Goal: Communication & Community: Answer question/provide support

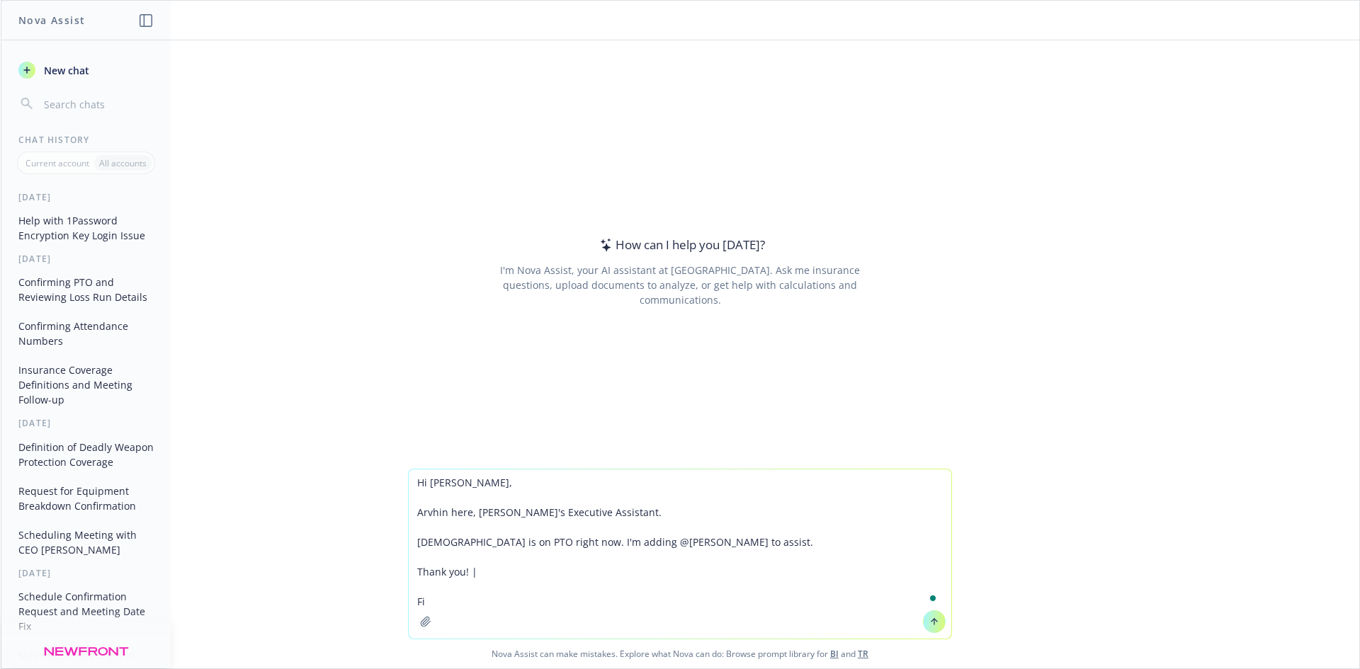
type textarea "Hi [PERSON_NAME], Arvhin here, [PERSON_NAME]'s Executive Assistant. [DEMOGRAPHI…"
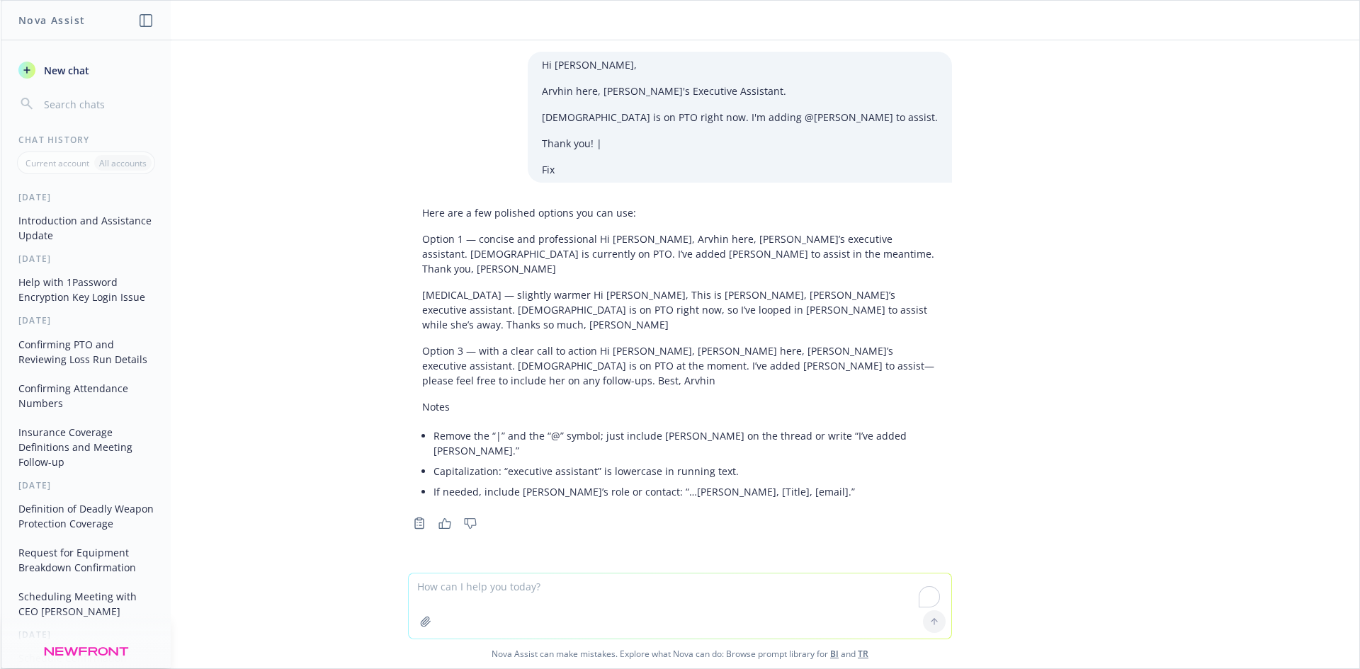
click at [588, 601] on textarea "To enrich screen reader interactions, please activate Accessibility in Grammarl…" at bounding box center [680, 606] width 542 height 65
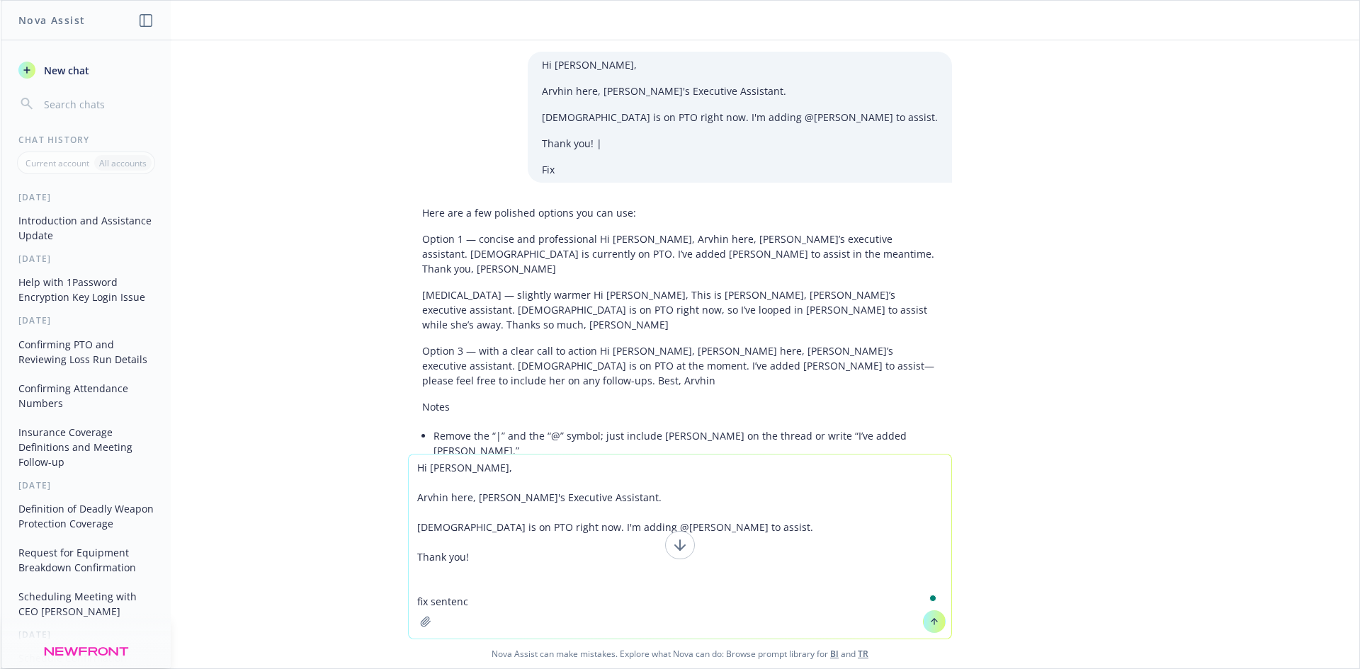
type textarea "Hi [PERSON_NAME], Arvhin here, [PERSON_NAME]'s Executive Assistant. [DEMOGRAPHI…"
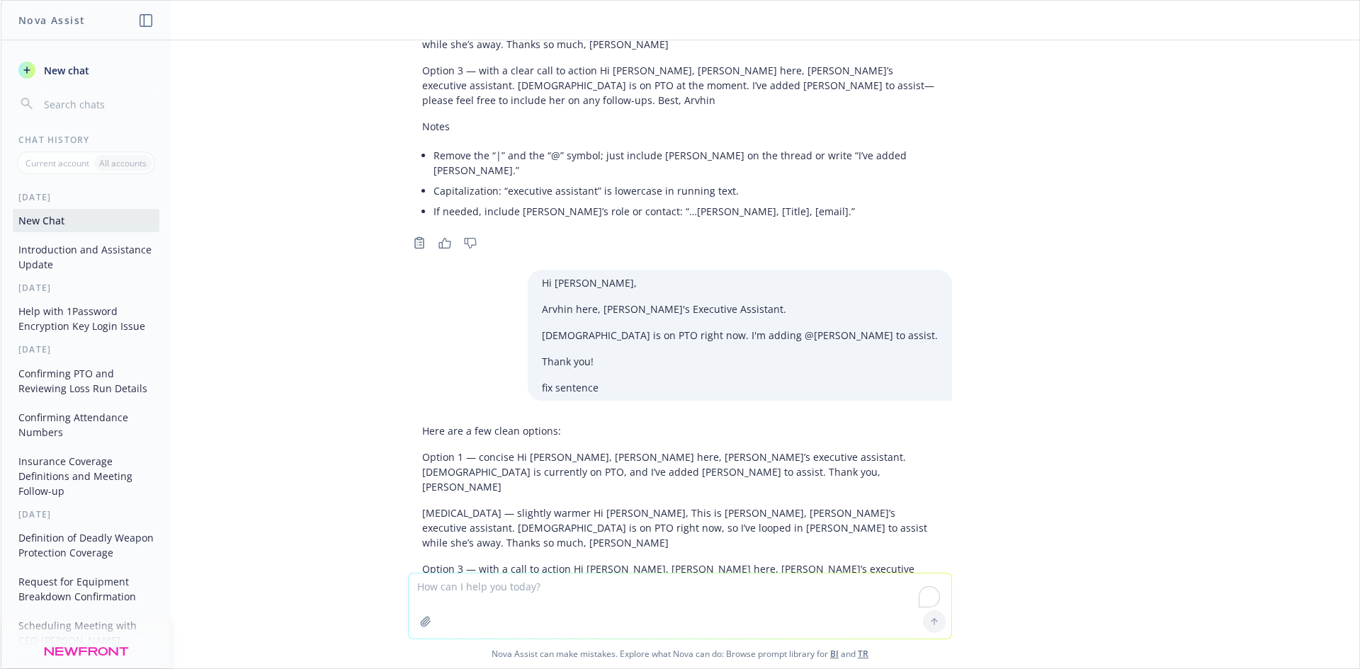
scroll to position [389, 0]
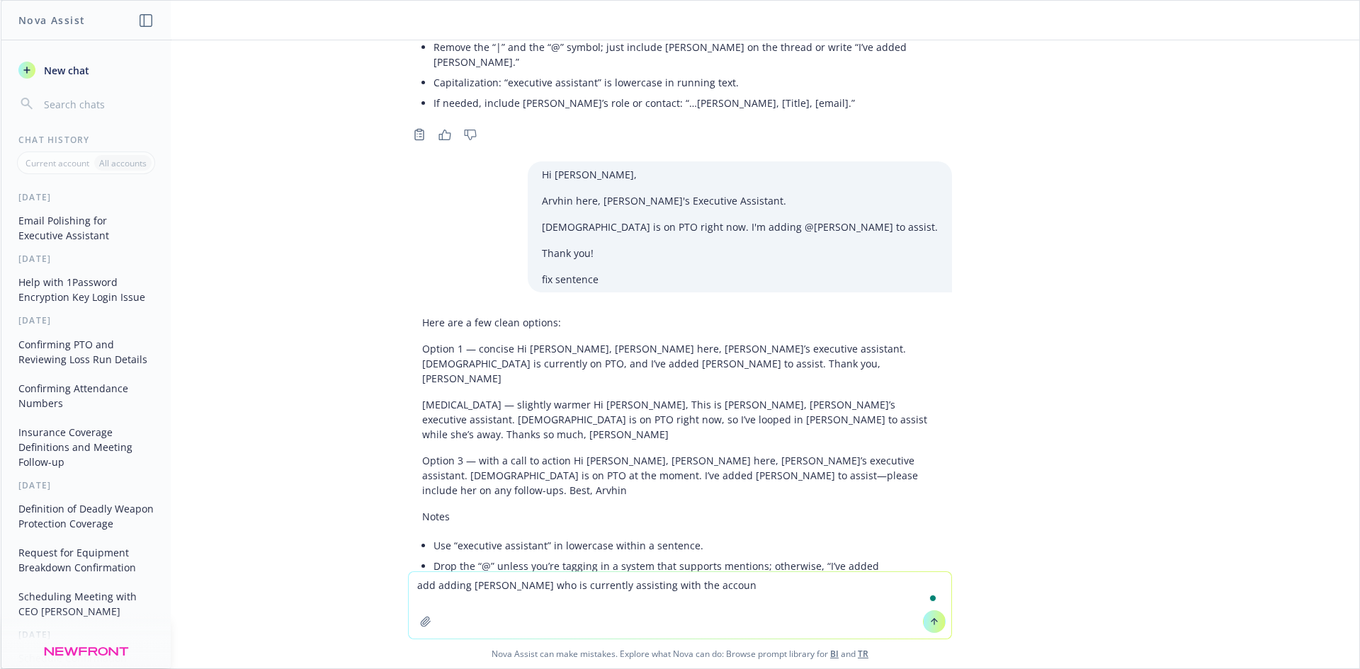
type textarea "add adding [PERSON_NAME] who is currently assisting with the account"
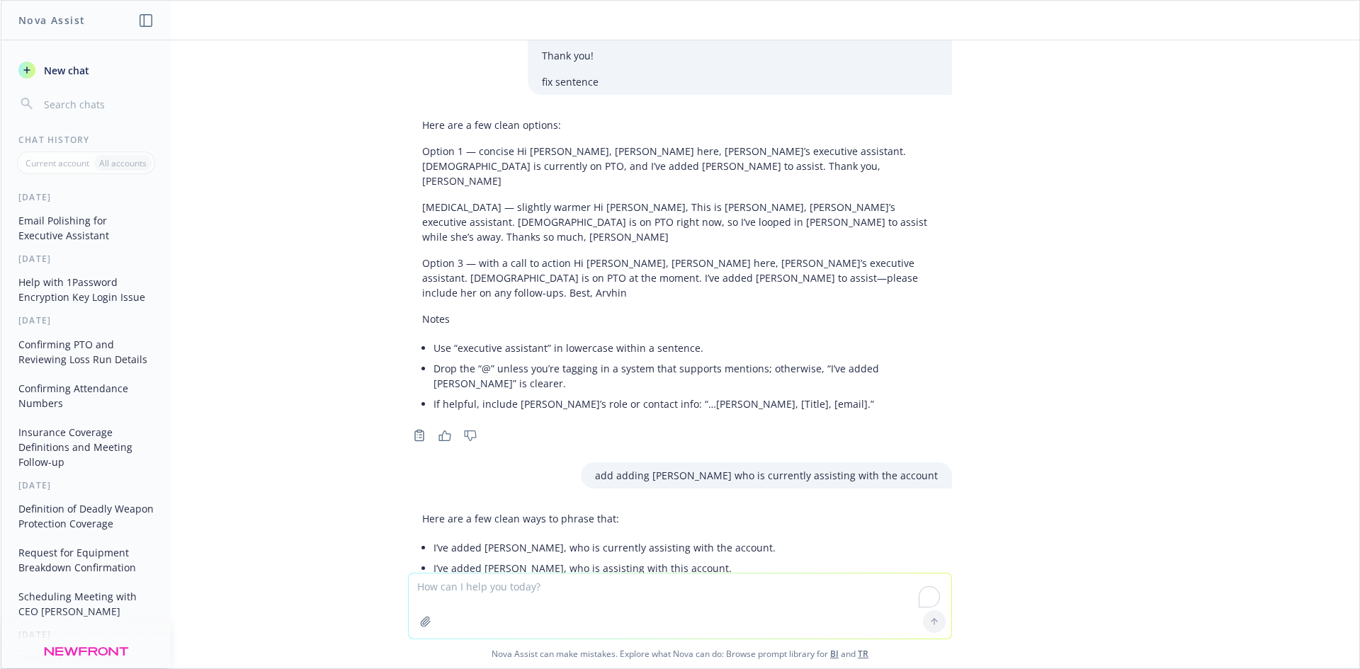
scroll to position [564, 0]
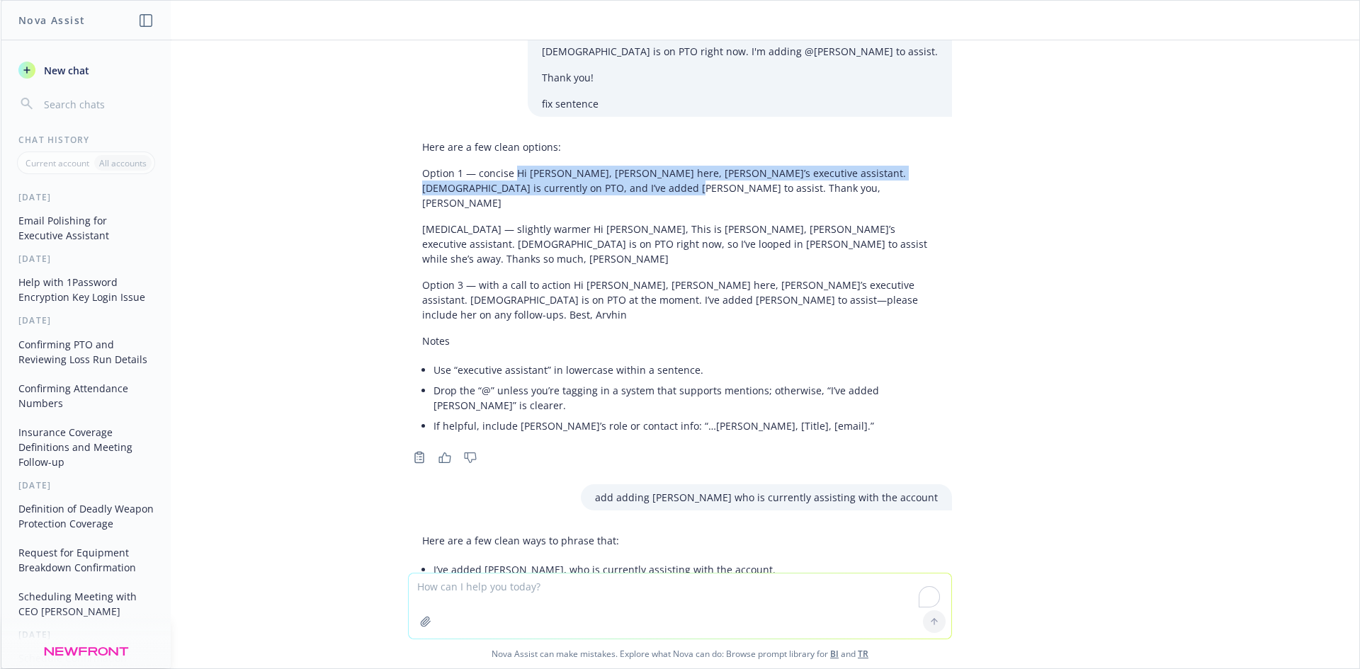
drag, startPoint x: 516, startPoint y: 114, endPoint x: 676, endPoint y: 131, distance: 161.0
click at [676, 166] on p "Option 1 — concise Hi [PERSON_NAME], [PERSON_NAME] here, [PERSON_NAME]’s execut…" at bounding box center [680, 188] width 516 height 45
copy p "Hi [PERSON_NAME], [PERSON_NAME] here, [PERSON_NAME]’s executive assistant. [DEM…"
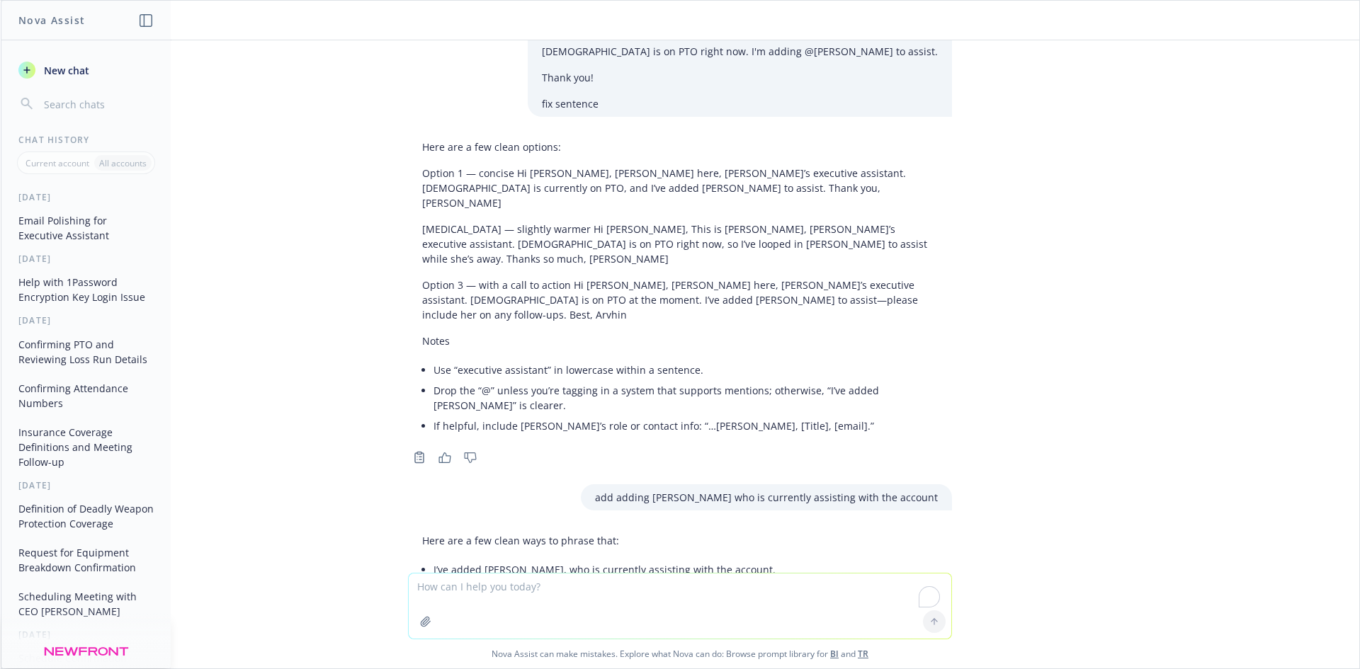
click at [546, 586] on textarea "To enrich screen reader interactions, please activate Accessibility in Grammarl…" at bounding box center [680, 606] width 542 height 65
paste textarea "Hi [PERSON_NAME], [PERSON_NAME] here, [PERSON_NAME]’s executive assistant. [DEM…"
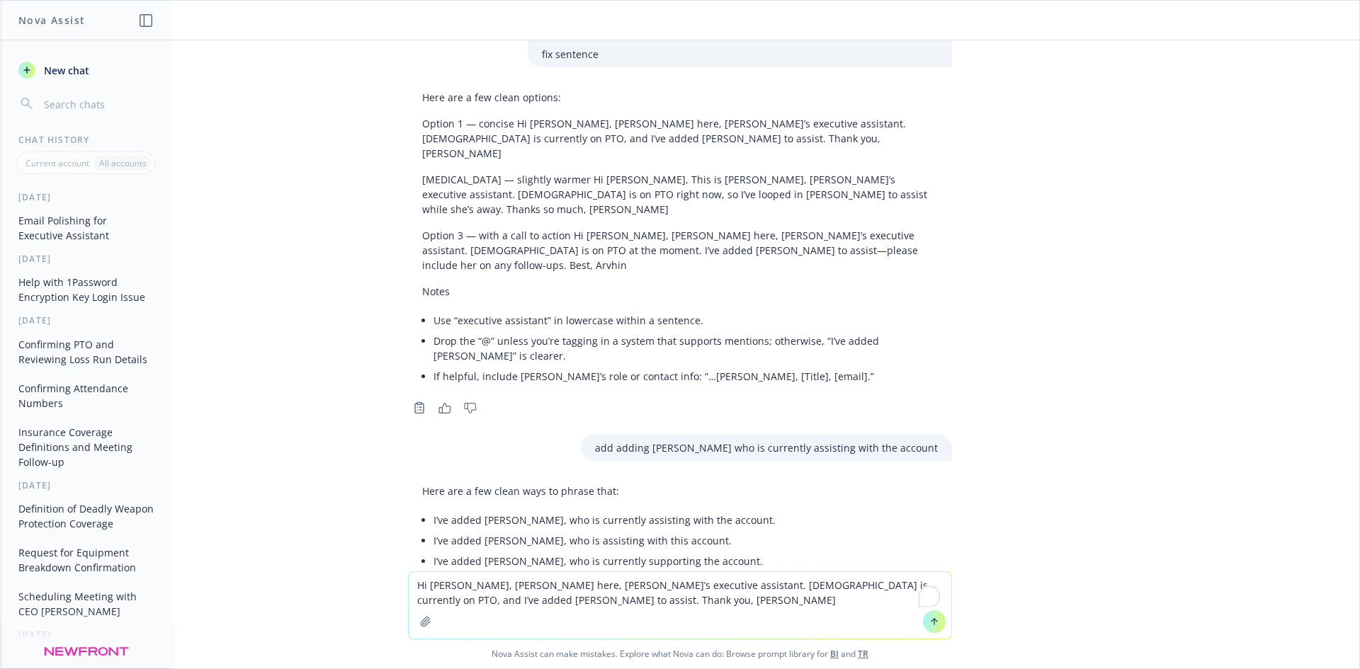
scroll to position [635, 0]
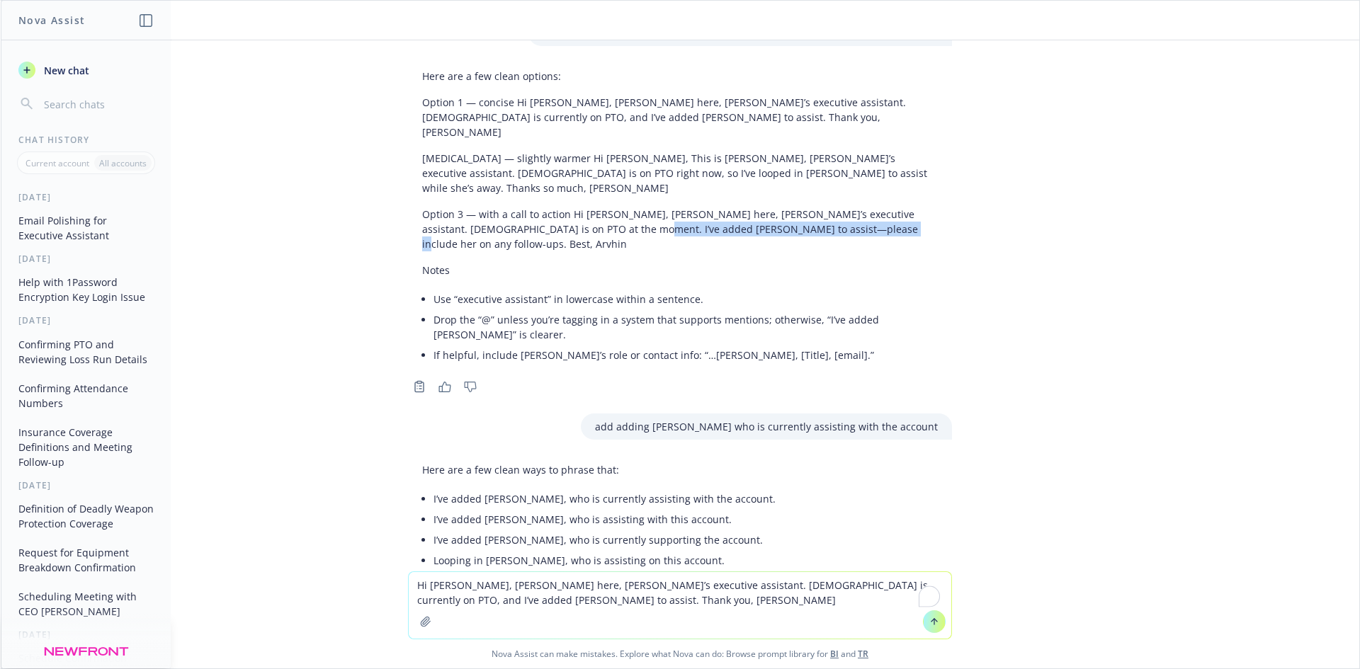
drag, startPoint x: 810, startPoint y: 149, endPoint x: 555, endPoint y: 143, distance: 255.7
click at [555, 143] on div "Here are a few clean options: Option 1 — concise Hi [PERSON_NAME], [PERSON_NAME…" at bounding box center [680, 217] width 544 height 308
copy p "please include her on any follow-ups. Best, Arvhin"
click at [538, 596] on textarea "Hi [PERSON_NAME], [PERSON_NAME] here, [PERSON_NAME]’s executive assistant. [DEM…" at bounding box center [680, 605] width 542 height 67
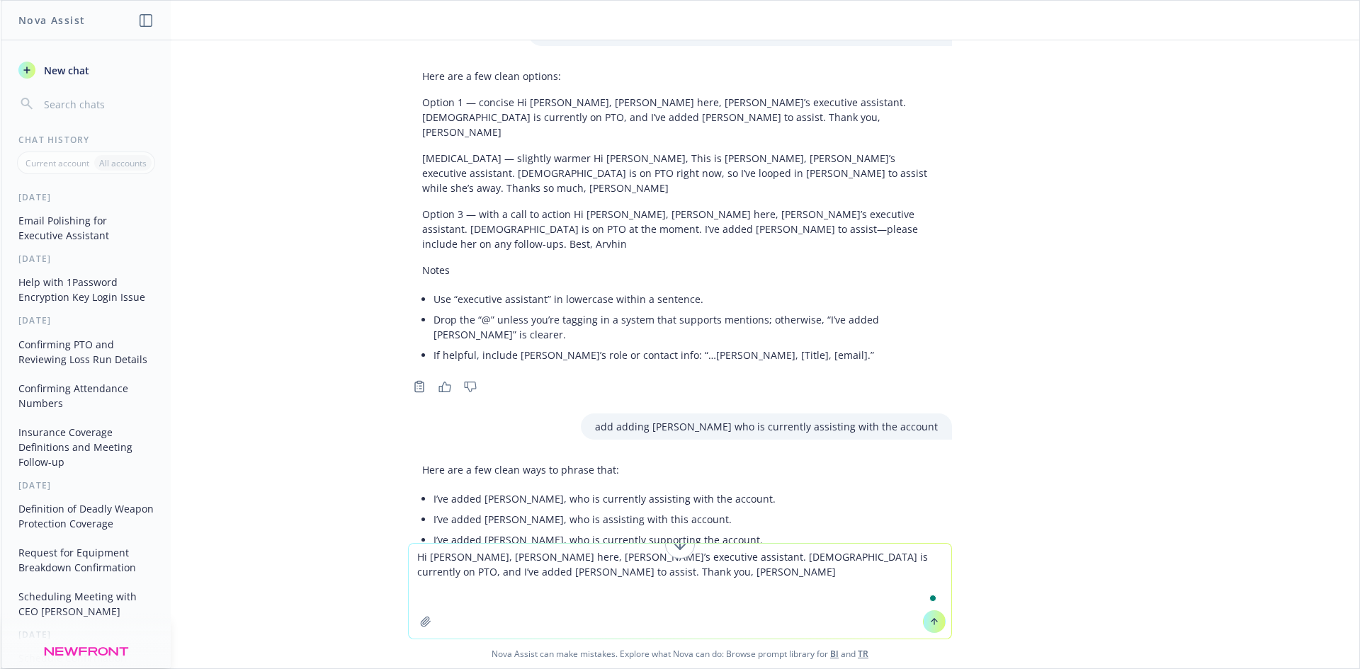
paste textarea "please include her on any follow-ups. Best, Arvhin"
click at [819, 582] on textarea "Hi [PERSON_NAME], [PERSON_NAME] here, [PERSON_NAME]’s executive assistant. [DEM…" at bounding box center [680, 591] width 542 height 95
click at [907, 582] on p "If you want it inserted into your earlier note: Hi [PERSON_NAME], [PERSON_NAME]…" at bounding box center [680, 604] width 516 height 45
click at [698, 586] on textarea "Hi [PERSON_NAME], [PERSON_NAME] here, [PERSON_NAME]’s executive assistant. [DEM…" at bounding box center [680, 591] width 542 height 95
click at [433, 489] on li "I’ve added [PERSON_NAME], who is currently assisting with the account." at bounding box center [685, 499] width 504 height 21
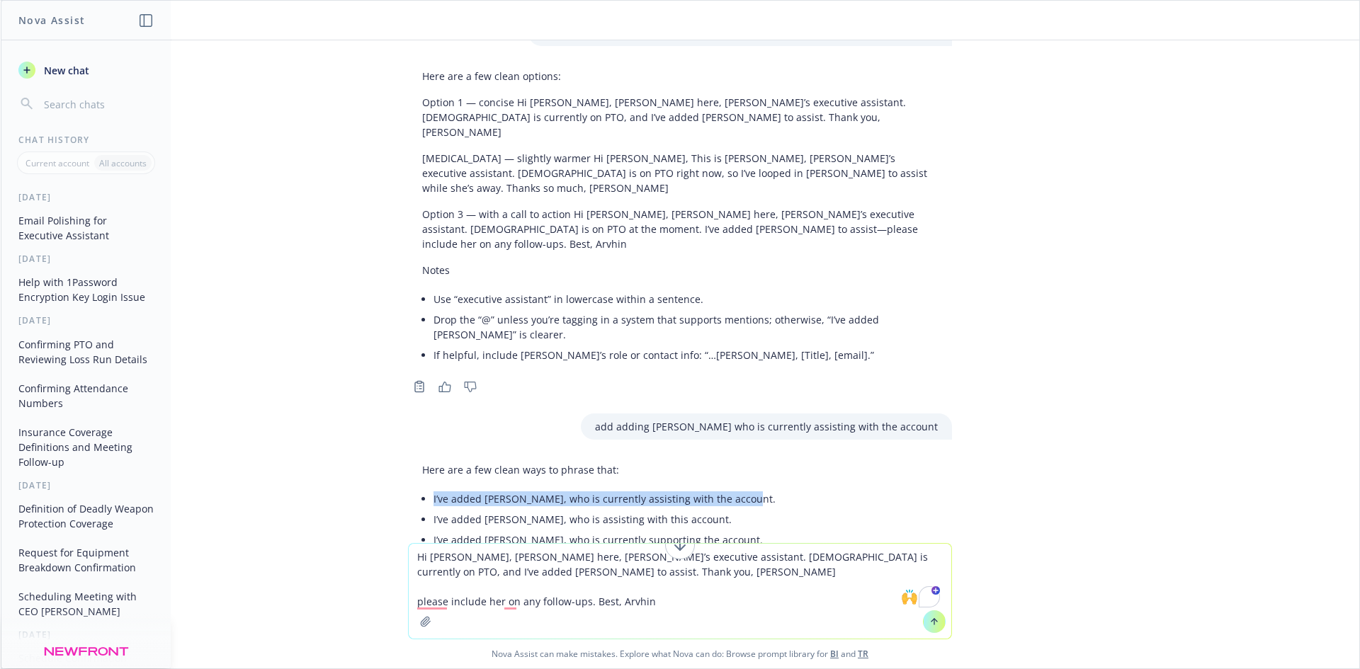
drag, startPoint x: 419, startPoint y: 392, endPoint x: 732, endPoint y: 396, distance: 313.0
click at [732, 457] on div "Here are a few clean ways to phrase that: I’ve added [PERSON_NAME], who is curr…" at bounding box center [680, 545] width 544 height 176
copy li "I’ve added [PERSON_NAME], who is currently assisting with the account."
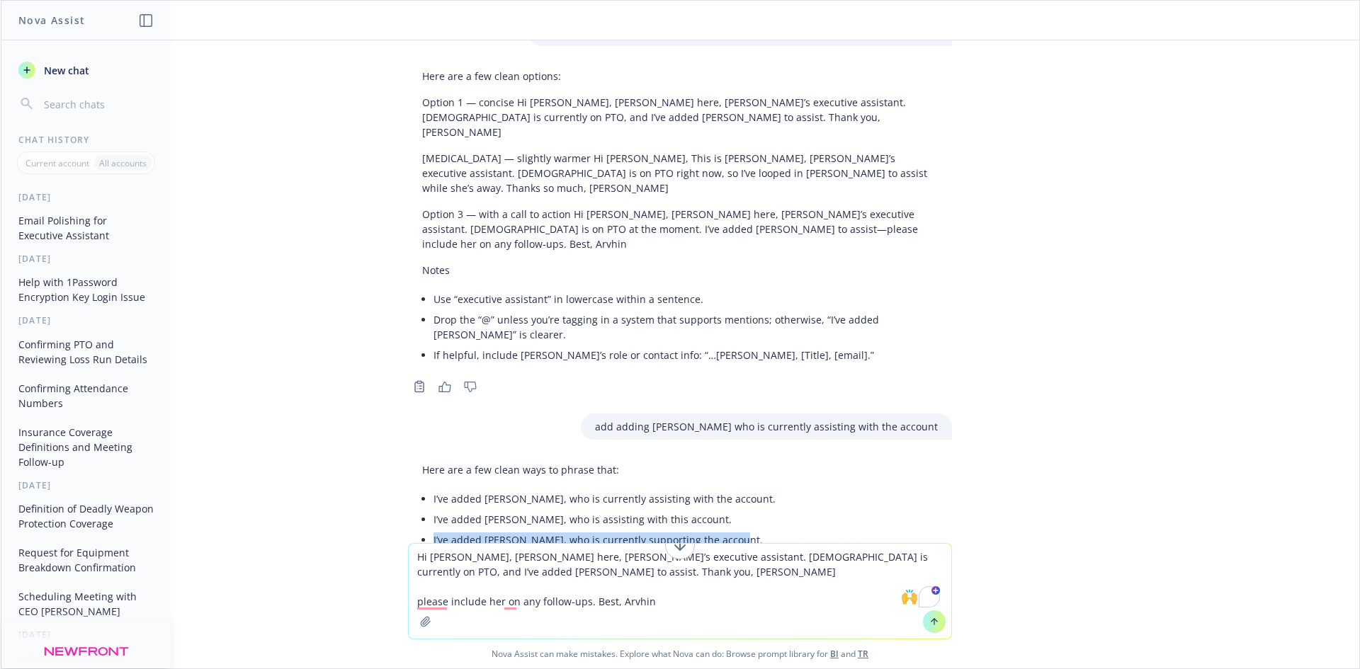
drag, startPoint x: 712, startPoint y: 436, endPoint x: 421, endPoint y: 437, distance: 291.1
click at [421, 457] on div "Here are a few clean ways to phrase that: I’ve added [PERSON_NAME], who is curr…" at bounding box center [680, 545] width 544 height 176
copy li "I’ve added [PERSON_NAME], who is currently supporting the account."
drag, startPoint x: 803, startPoint y: 582, endPoint x: 767, endPoint y: 576, distance: 36.7
click at [797, 582] on textarea "Hi [PERSON_NAME], [PERSON_NAME] here, [PERSON_NAME]’s executive assistant. [DEM…" at bounding box center [680, 591] width 542 height 95
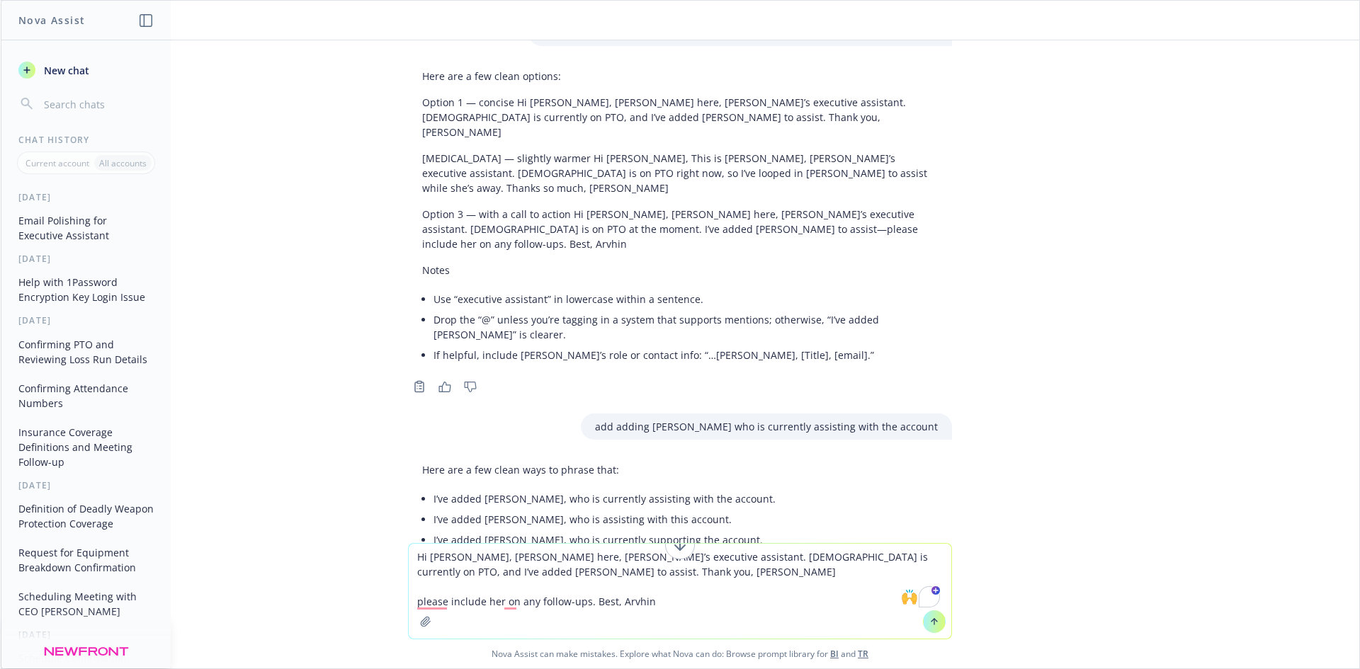
drag, startPoint x: 772, startPoint y: 561, endPoint x: 933, endPoint y: 552, distance: 161.0
click at [933, 552] on textarea "Hi [PERSON_NAME], [PERSON_NAME] here, [PERSON_NAME]’s executive assistant. [DEM…" at bounding box center [680, 591] width 542 height 95
paste textarea ", who is currently supporting the account."
drag, startPoint x: 766, startPoint y: 579, endPoint x: 751, endPoint y: 575, distance: 16.1
click at [766, 579] on textarea "Hi [PERSON_NAME], [PERSON_NAME] here, [PERSON_NAME]’s executive assistant. [DEM…" at bounding box center [680, 591] width 542 height 95
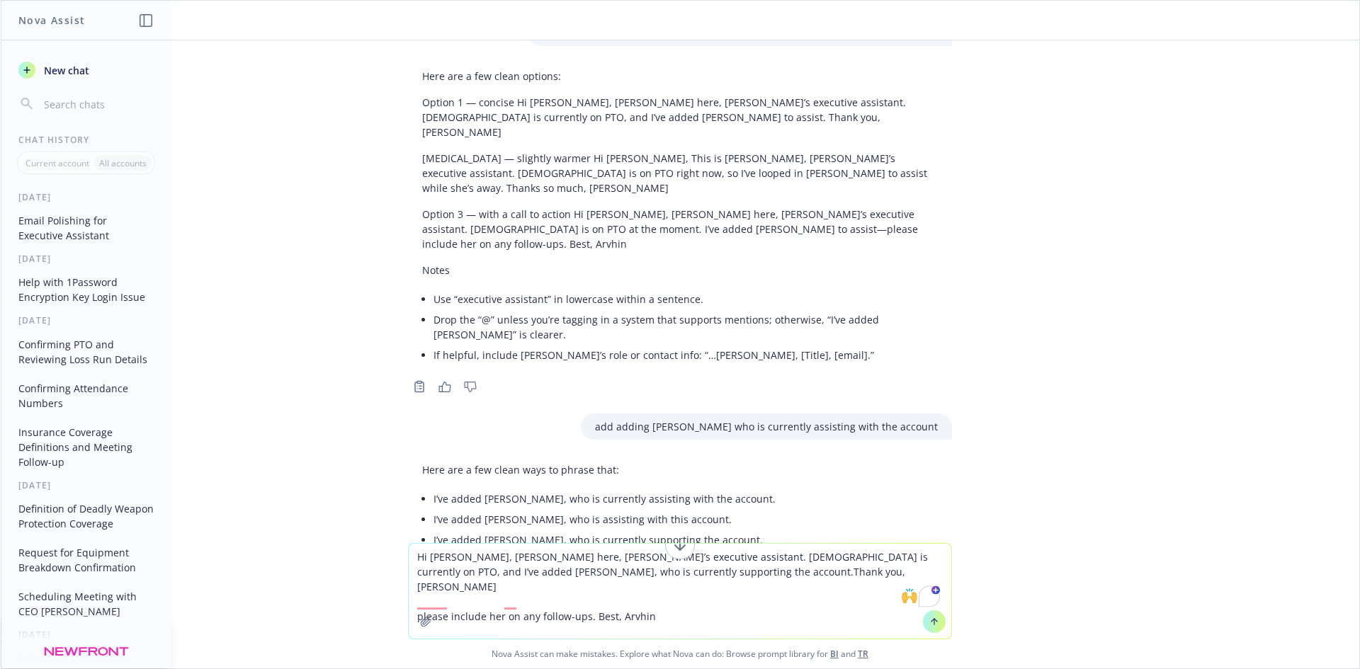
drag, startPoint x: 713, startPoint y: 579, endPoint x: 872, endPoint y: 585, distance: 158.8
click at [817, 581] on textarea "Hi [PERSON_NAME], [PERSON_NAME] here, [PERSON_NAME]’s executive assistant. [DEM…" at bounding box center [680, 591] width 542 height 95
click at [513, 584] on textarea "Hi [PERSON_NAME], [PERSON_NAME] here, [PERSON_NAME]’s executive assistant. [DEM…" at bounding box center [680, 591] width 542 height 95
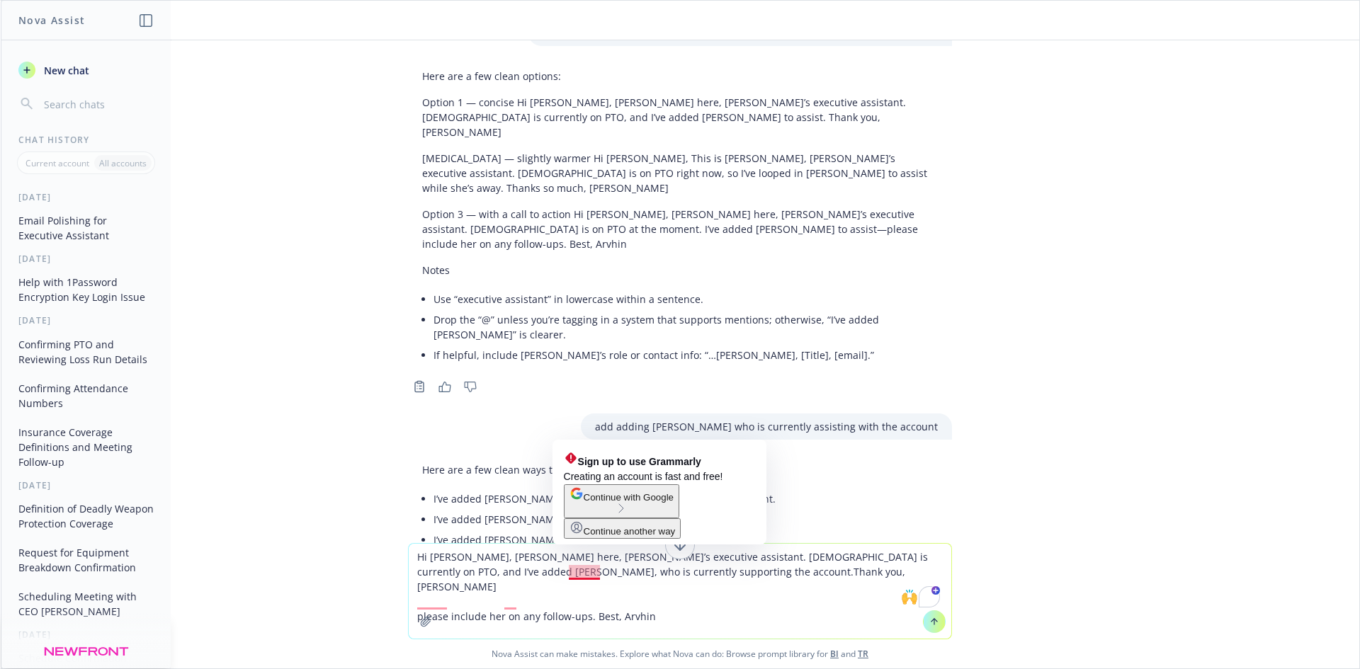
drag, startPoint x: 596, startPoint y: 576, endPoint x: 571, endPoint y: 574, distance: 25.7
click at [571, 574] on textarea "Hi [PERSON_NAME], [PERSON_NAME] here, [PERSON_NAME]’s executive assistant. [DEM…" at bounding box center [680, 591] width 542 height 95
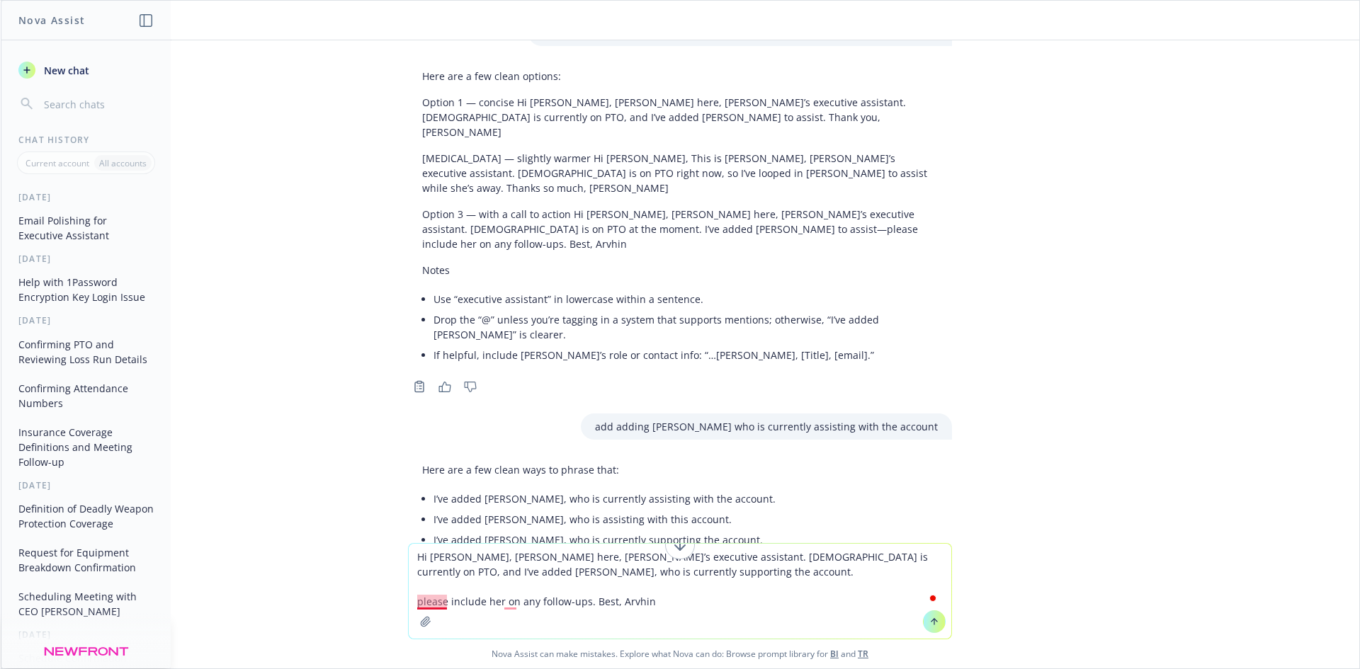
click at [416, 598] on textarea "Hi [PERSON_NAME], [PERSON_NAME] here, [PERSON_NAME]’s executive assistant. [DEM…" at bounding box center [680, 591] width 542 height 95
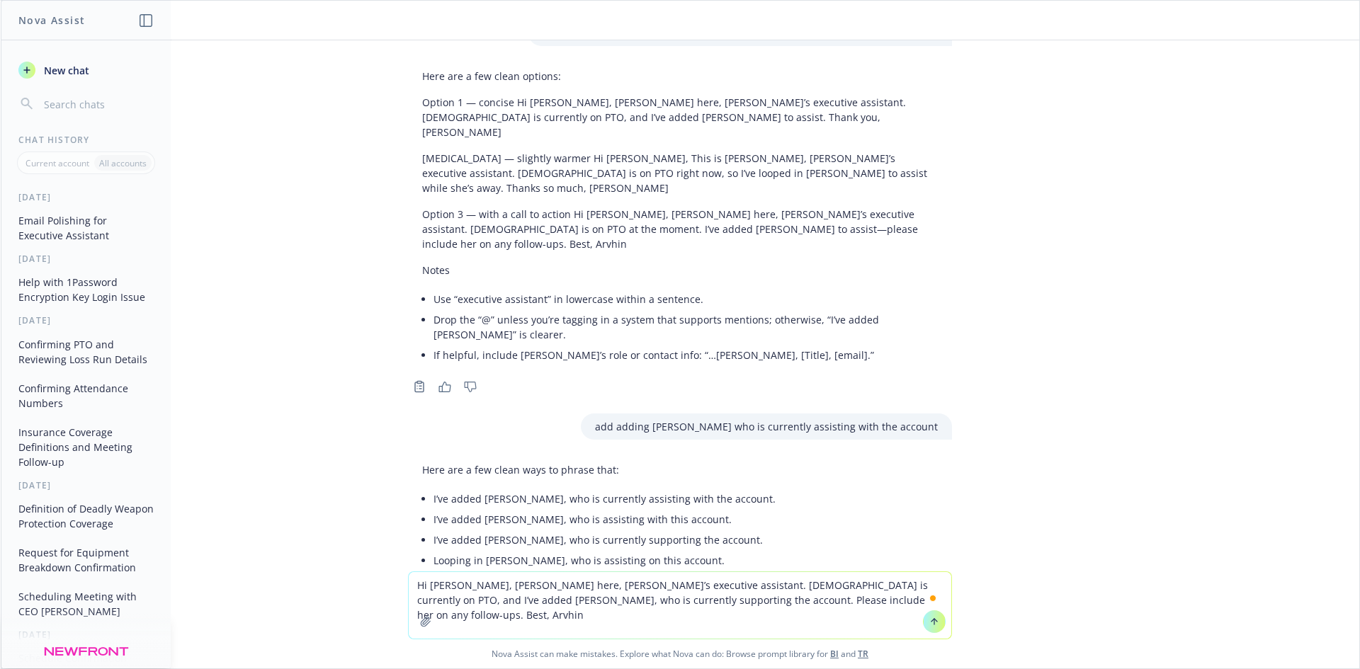
drag, startPoint x: 810, startPoint y: 598, endPoint x: 739, endPoint y: 597, distance: 71.5
click at [739, 597] on textarea "Hi [PERSON_NAME], [PERSON_NAME] here, [PERSON_NAME]’s executive assistant. [DEM…" at bounding box center [680, 605] width 542 height 67
type textarea "Hi [PERSON_NAME], [PERSON_NAME] here, [PERSON_NAME]’s executive assistant. [DEM…"
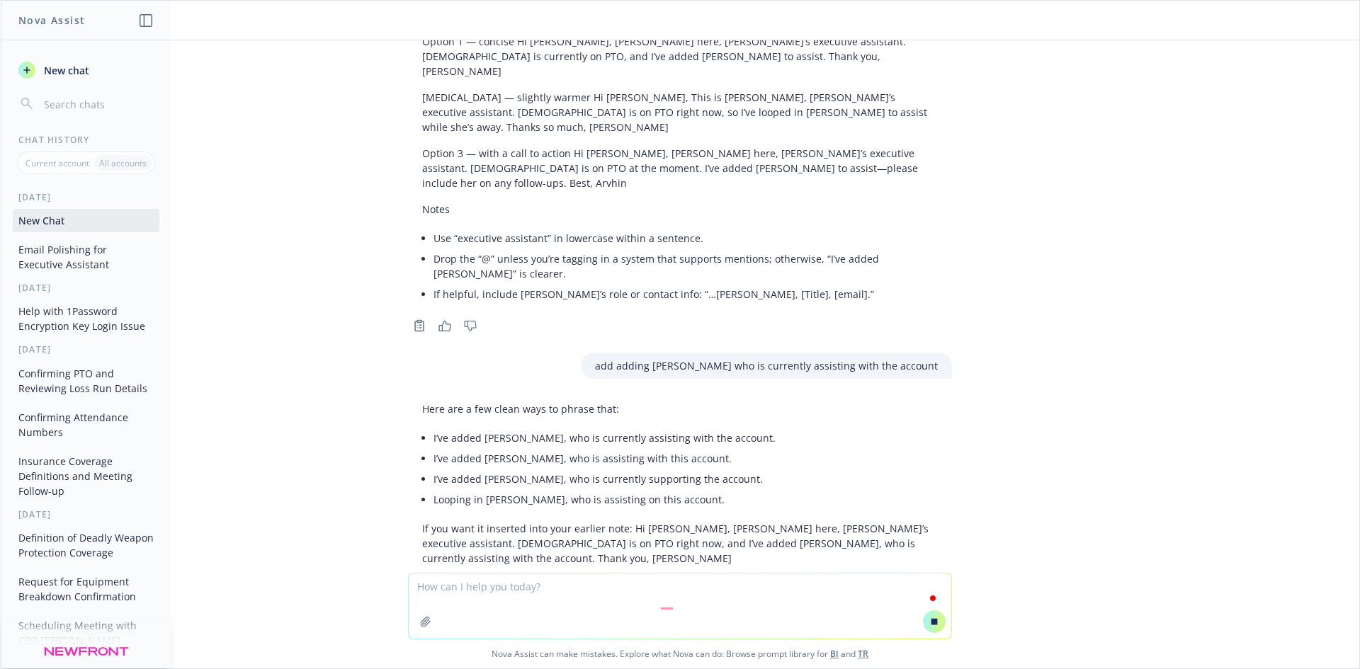
scroll to position [716, 0]
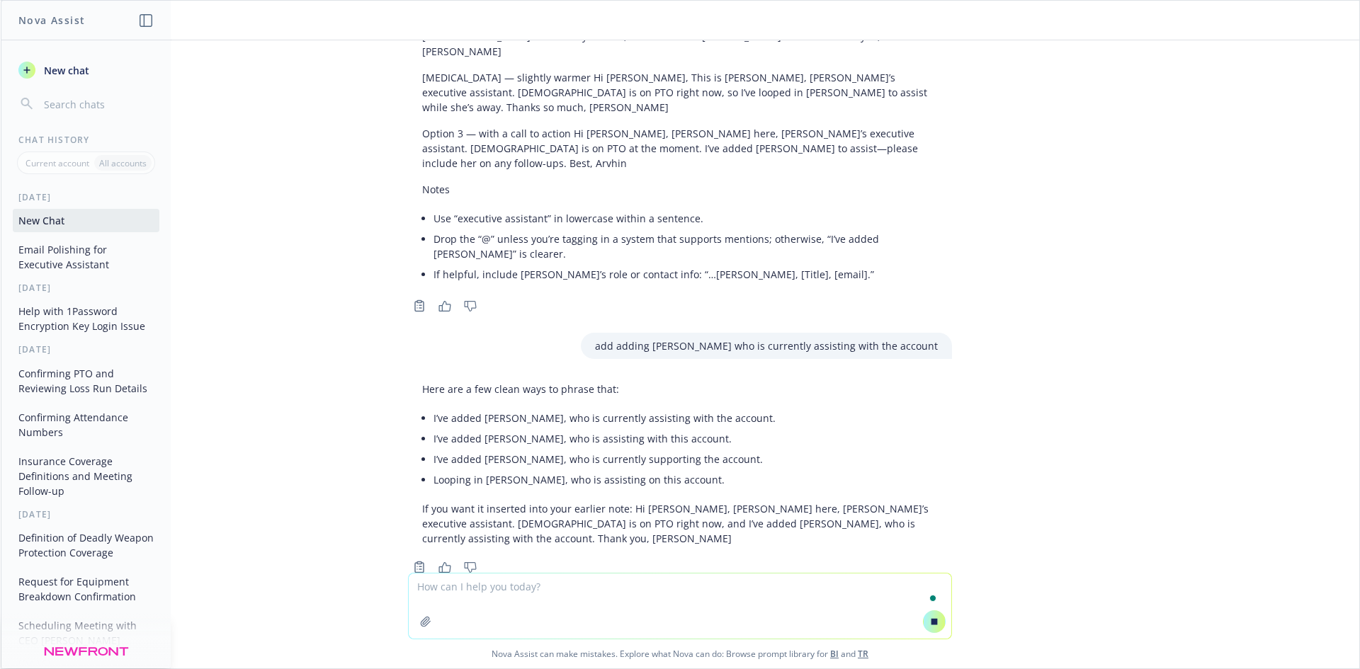
click at [739, 597] on textarea "To enrich screen reader interactions, please activate Accessibility in Grammarl…" at bounding box center [680, 606] width 542 height 65
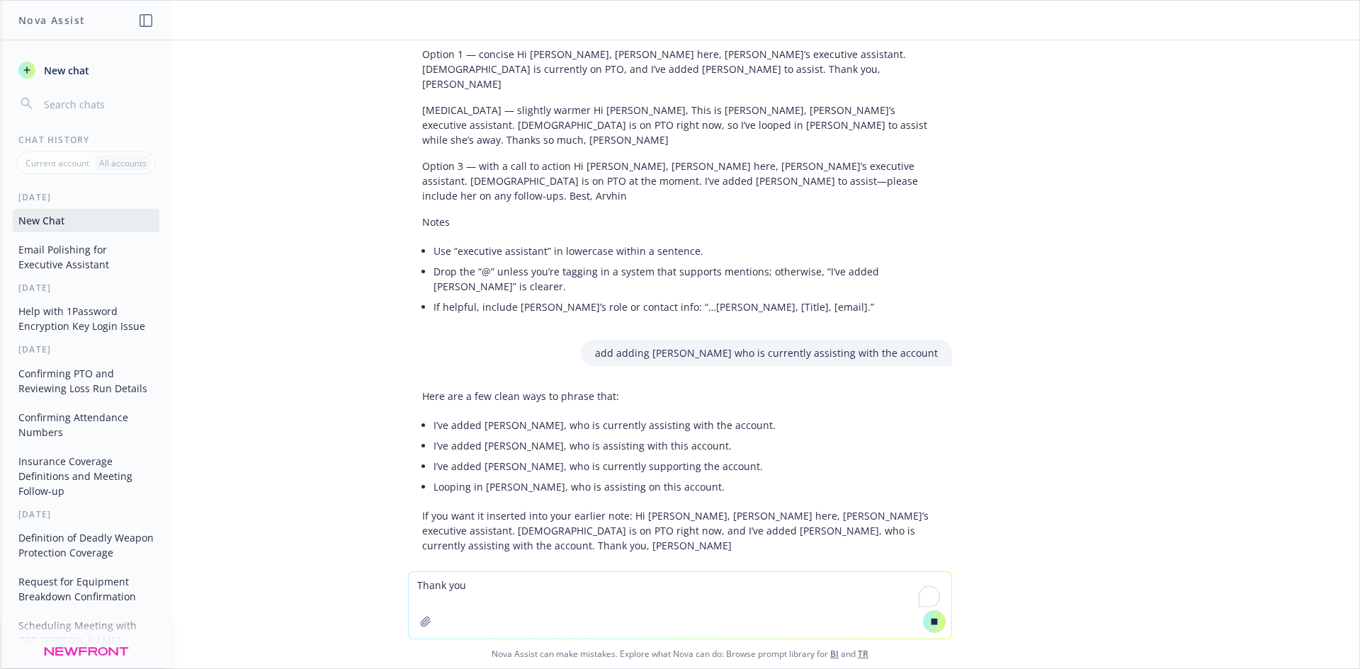
drag, startPoint x: 880, startPoint y: 487, endPoint x: 480, endPoint y: 467, distance: 400.6
click at [490, 581] on p "Hi [PERSON_NAME], [PERSON_NAME] here, [PERSON_NAME]’s executive assistant. [DEM…" at bounding box center [714, 603] width 448 height 45
copy p "Hi [PERSON_NAME], [PERSON_NAME] here, [PERSON_NAME]’s executive assistant. [DEM…"
click at [413, 590] on textarea "Thank you" at bounding box center [680, 605] width 542 height 67
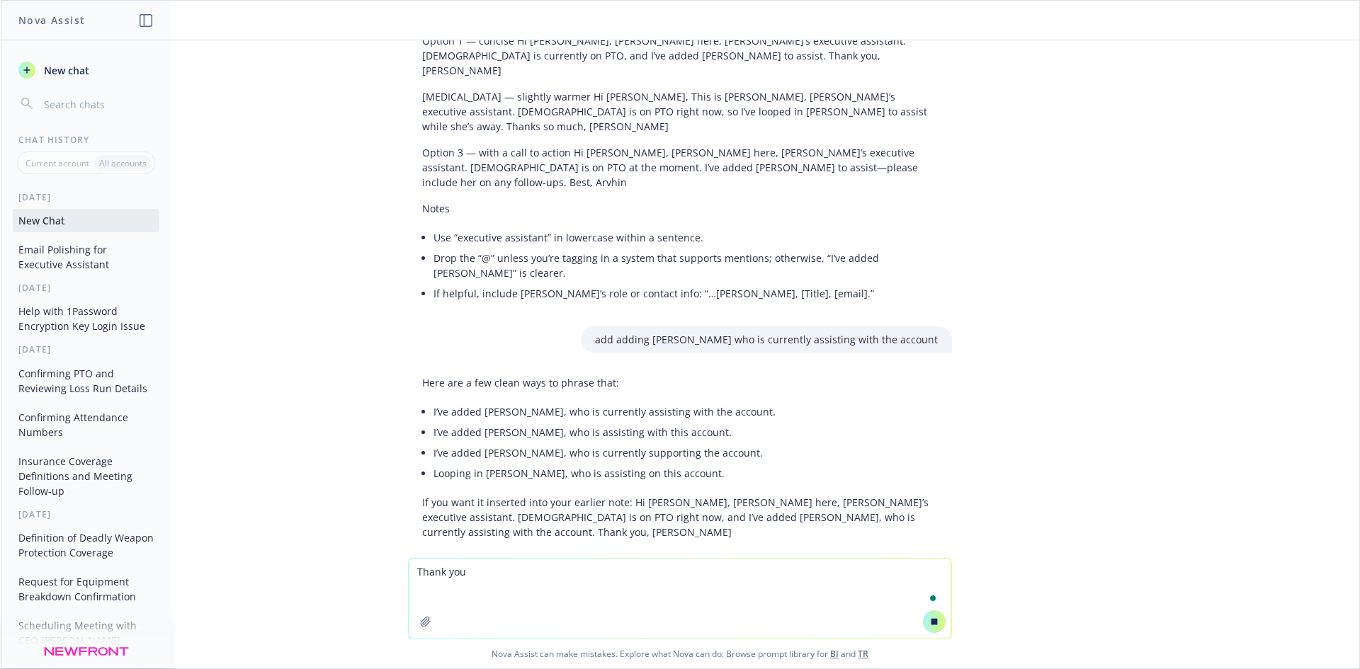
paste textarea "Hi [PERSON_NAME], [PERSON_NAME] here, [PERSON_NAME]’s executive assistant. [DEM…"
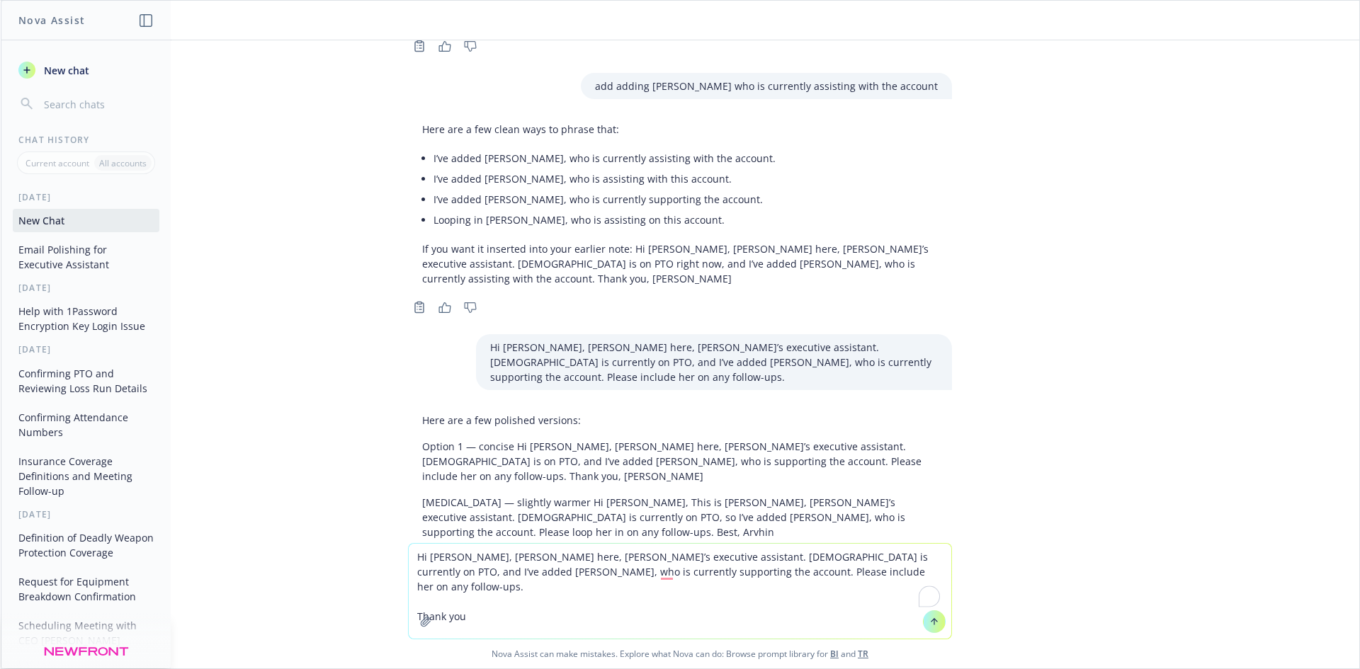
scroll to position [994, 0]
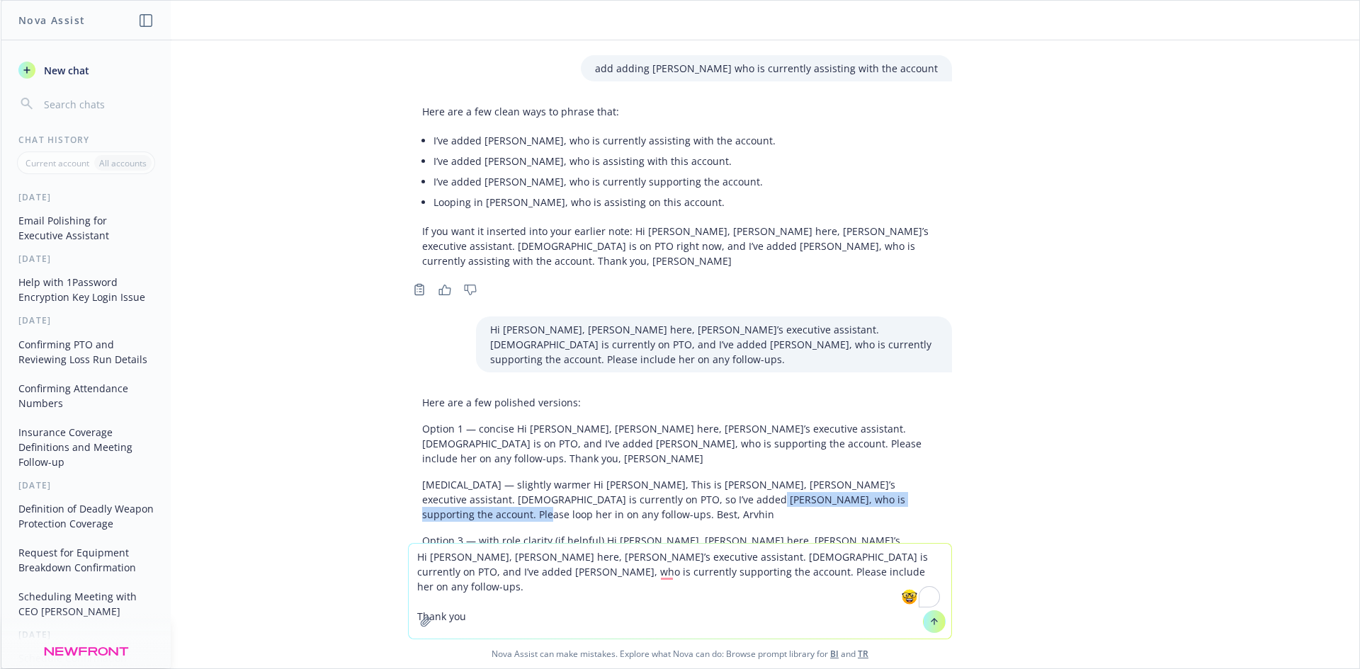
drag, startPoint x: 877, startPoint y: 354, endPoint x: 640, endPoint y: 357, distance: 238.0
click at [640, 477] on p "[MEDICAL_DATA] — slightly warmer Hi [PERSON_NAME], This is [PERSON_NAME], [PERS…" at bounding box center [680, 499] width 516 height 45
copy p "Please loop her in on any follow-ups. Best, Arvhin"
drag, startPoint x: 746, startPoint y: 578, endPoint x: 568, endPoint y: 573, distance: 177.8
click at [568, 573] on textarea "Hi [PERSON_NAME], [PERSON_NAME] here, [PERSON_NAME]’s executive assistant. [DEM…" at bounding box center [680, 591] width 542 height 95
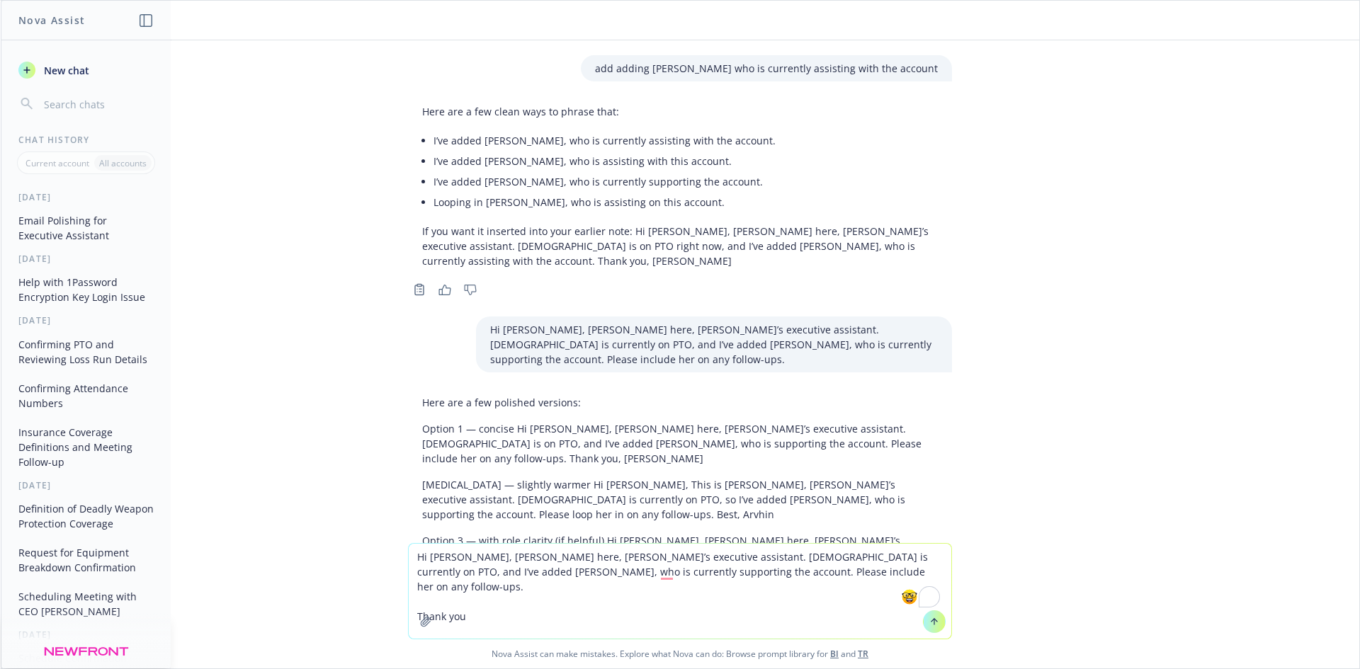
paste textarea "loop her in on any follow-ups. Best, Arvhin"
type textarea "Hi [PERSON_NAME], [PERSON_NAME] here, [PERSON_NAME]’s executive assistant. [DEM…"
click at [611, 589] on textarea "Hi [PERSON_NAME], [PERSON_NAME] here, [PERSON_NAME]’s executive assistant. [DEM…" at bounding box center [680, 591] width 542 height 95
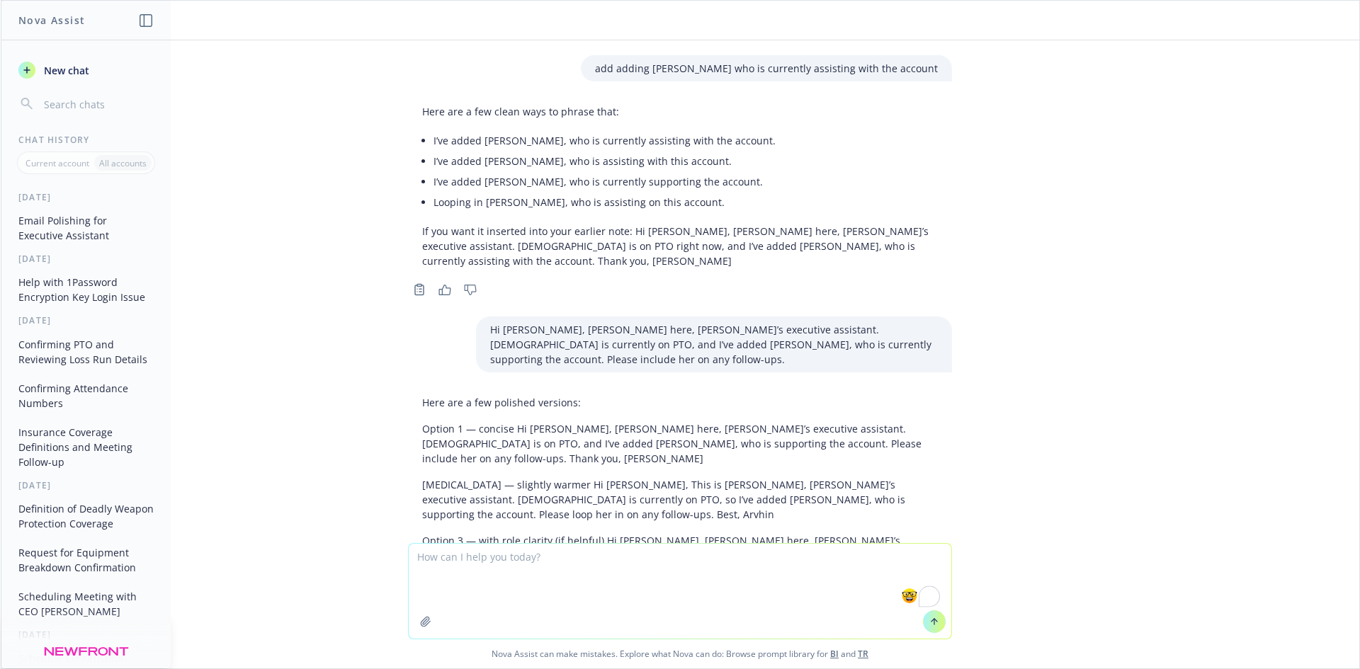
scroll to position [965, 0]
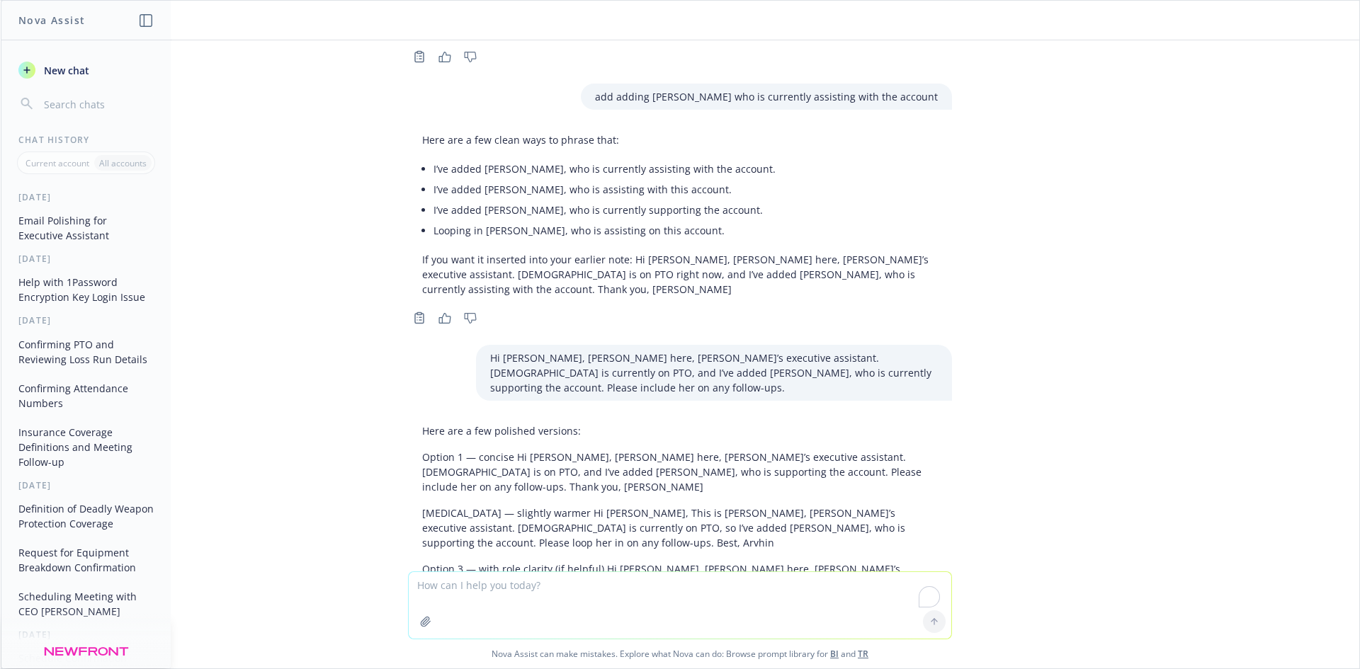
click at [539, 608] on textarea "To enrich screen reader interactions, please activate Accessibility in Grammarl…" at bounding box center [680, 605] width 542 height 67
paste textarea "tell [PERSON_NAME] to disregard. Let her know it’s a result of moving this acco…"
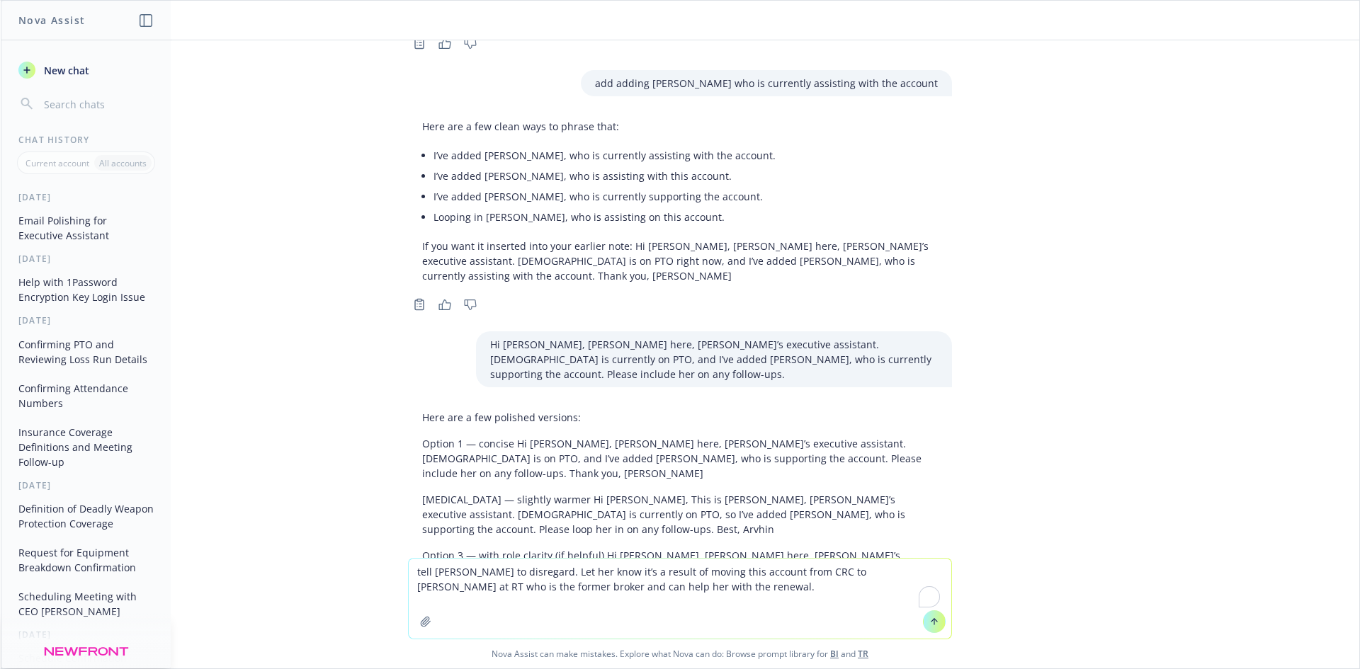
scroll to position [994, 0]
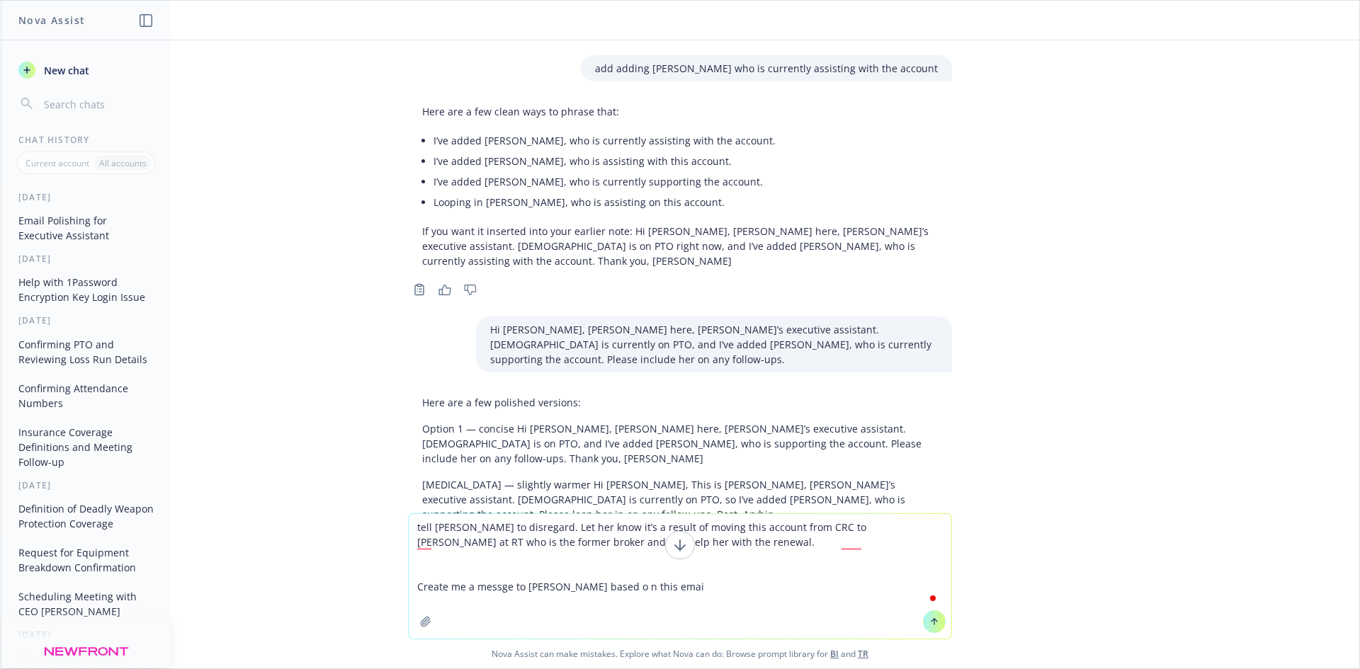
type textarea "tell [PERSON_NAME] to disregard. Let her know it’s a result of moving this acco…"
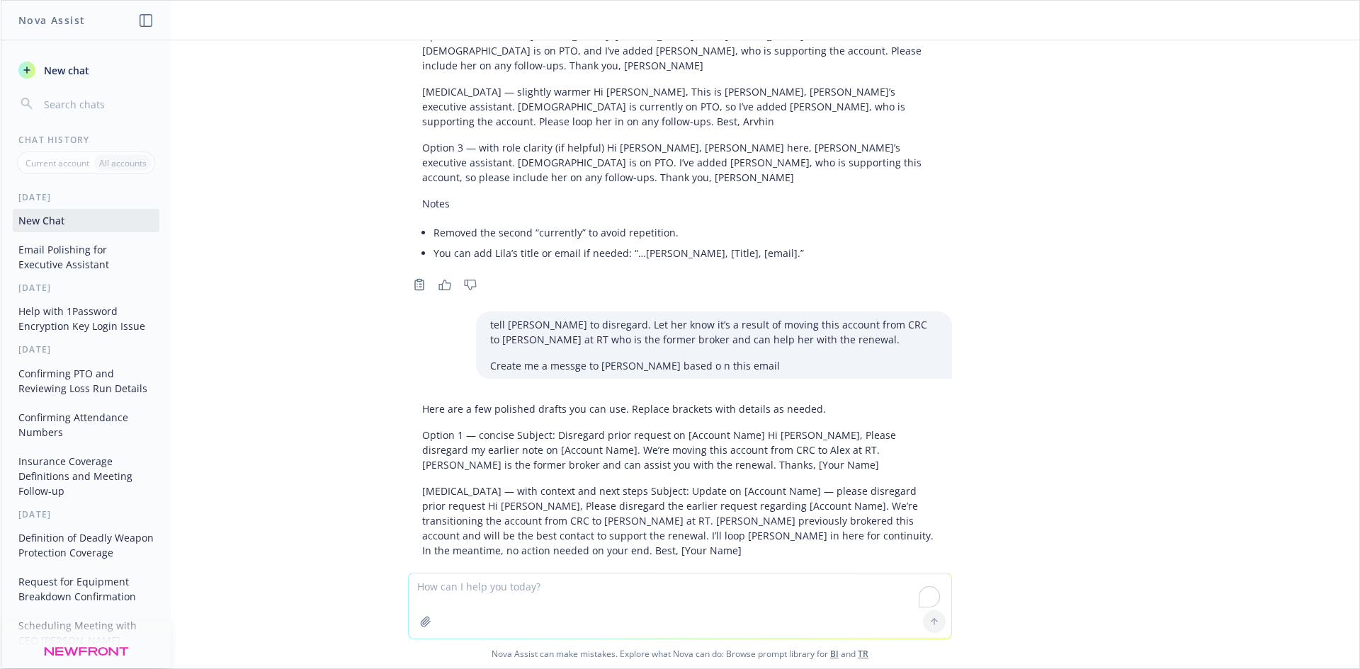
scroll to position [1387, 0]
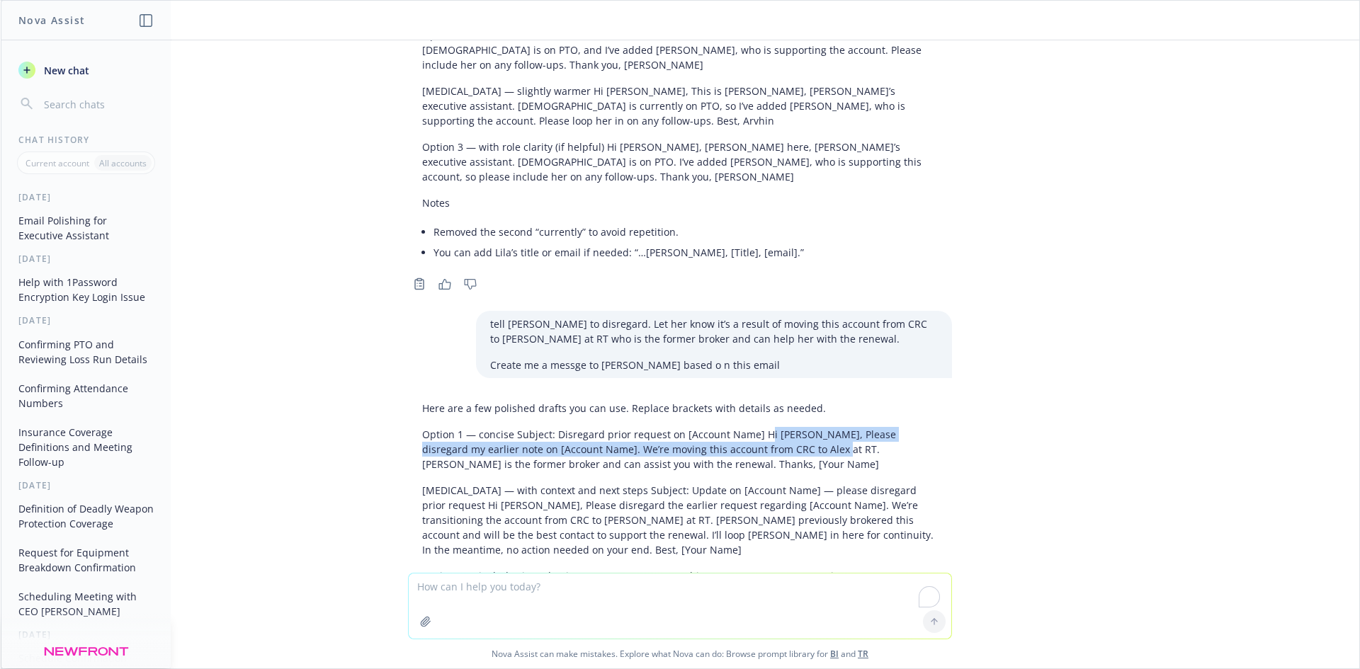
drag, startPoint x: 749, startPoint y: 257, endPoint x: 772, endPoint y: 273, distance: 27.9
click at [772, 427] on p "Option 1 — concise Subject: Disregard prior request on [Account Name] Hi [PERSO…" at bounding box center [680, 449] width 516 height 45
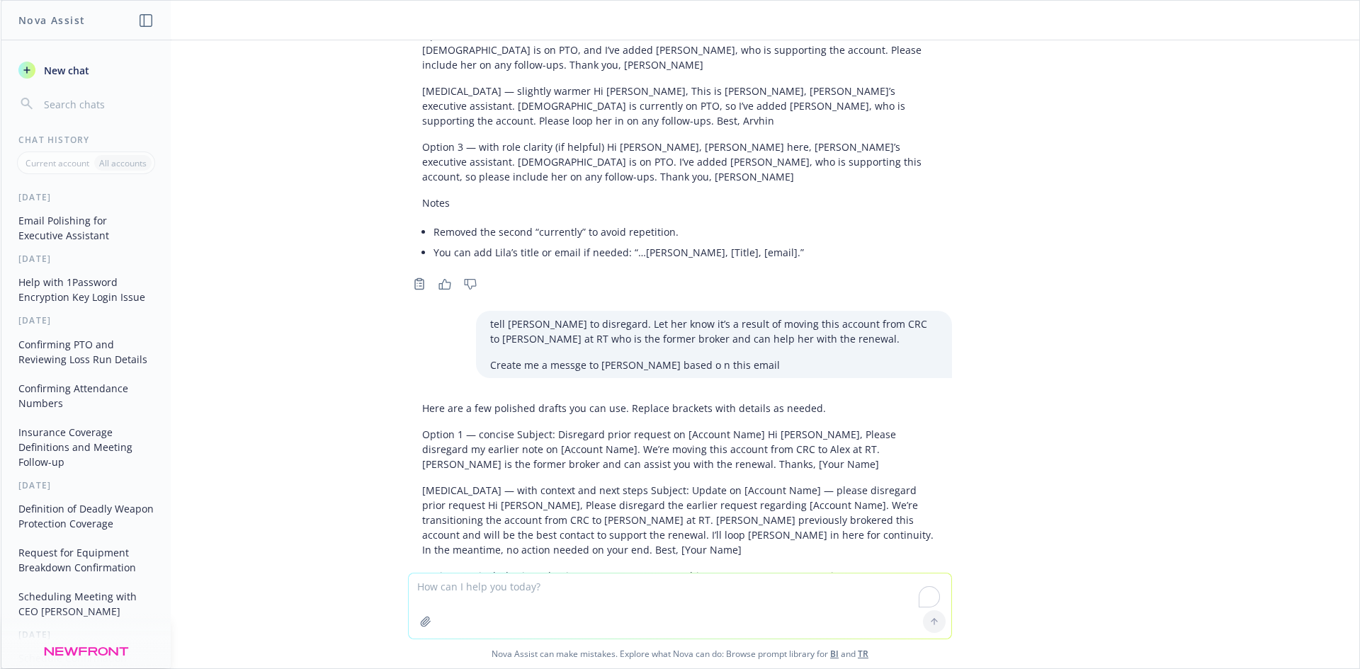
click at [538, 588] on textarea "To enrich screen reader interactions, please activate Accessibility in Grammarl…" at bounding box center [680, 606] width 542 height 65
type textarea "just one option. Add per [PERSON_NAME],"
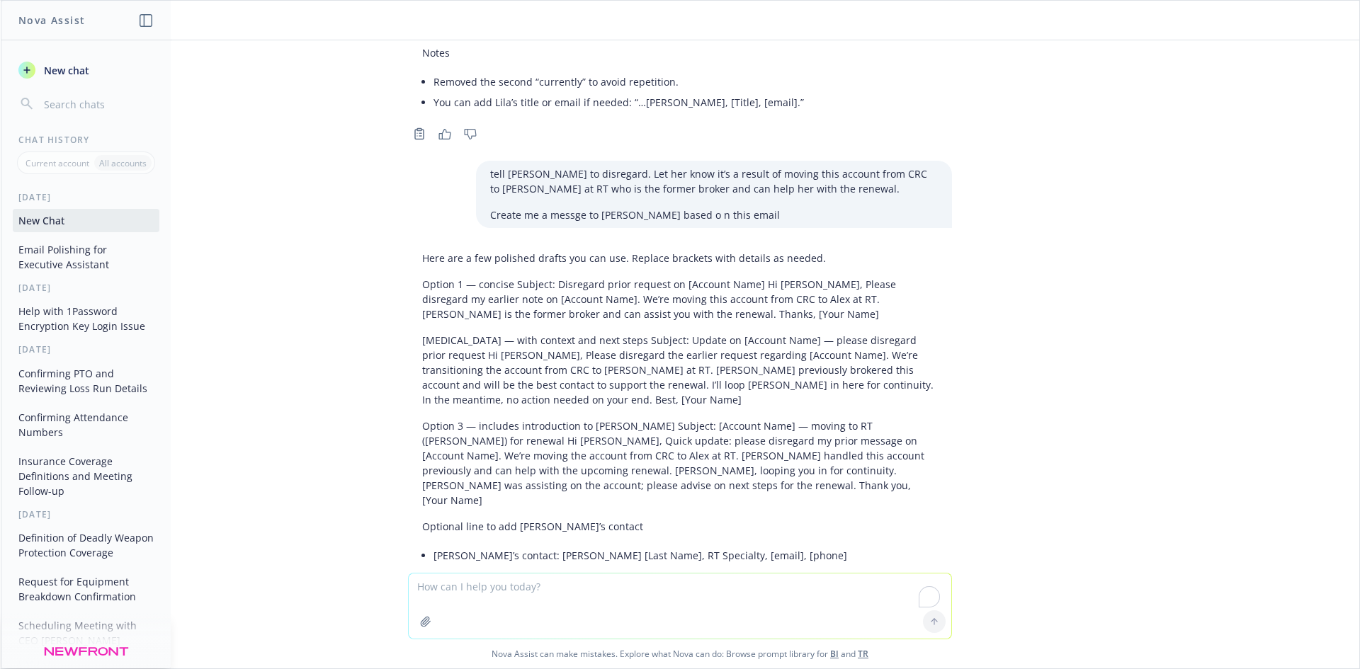
scroll to position [1555, 0]
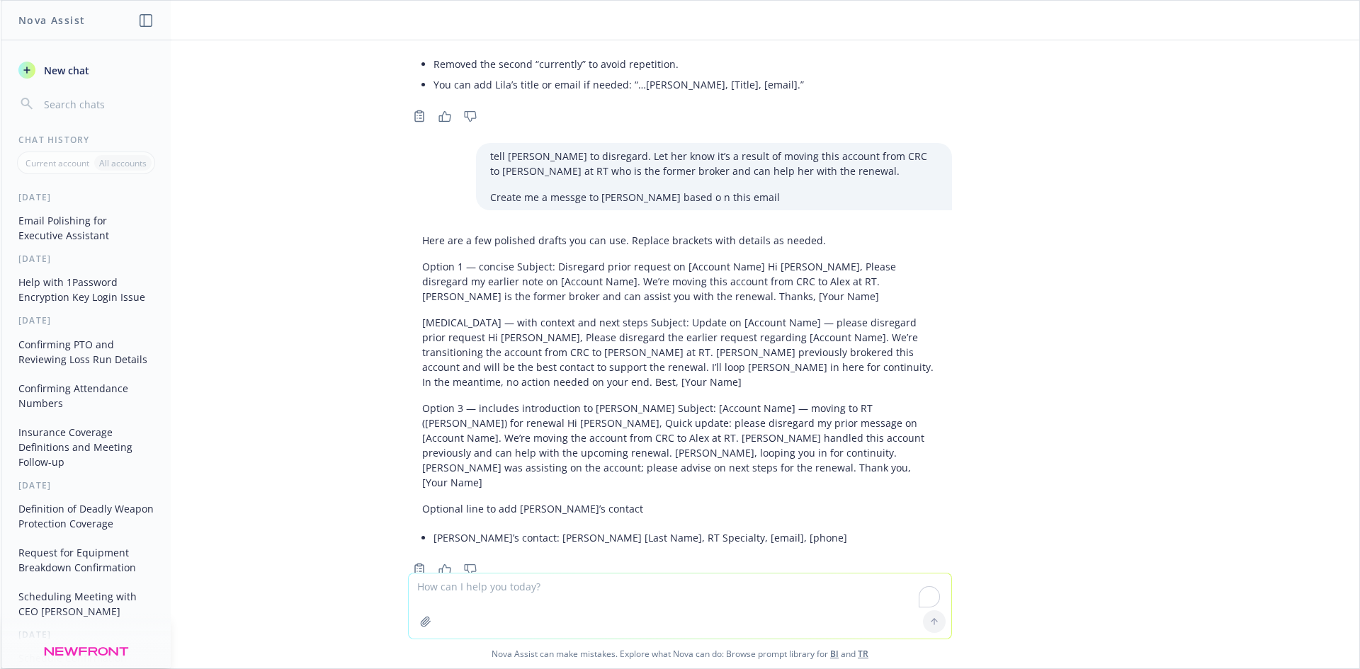
drag, startPoint x: 409, startPoint y: 462, endPoint x: 668, endPoint y: 501, distance: 261.3
click at [674, 640] on div "Subject: Disregard prior request on [Account Name] (per [PERSON_NAME]) Hi [PERS…" at bounding box center [680, 681] width 544 height 82
copy p "Hi [PERSON_NAME], [PERSON_NAME], please disregard my earlier request regarding …"
click at [475, 601] on textarea "To enrich screen reader interactions, please activate Accessibility in Grammarl…" at bounding box center [680, 606] width 542 height 65
paste textarea "Nonthing to fill up on Sparrow"
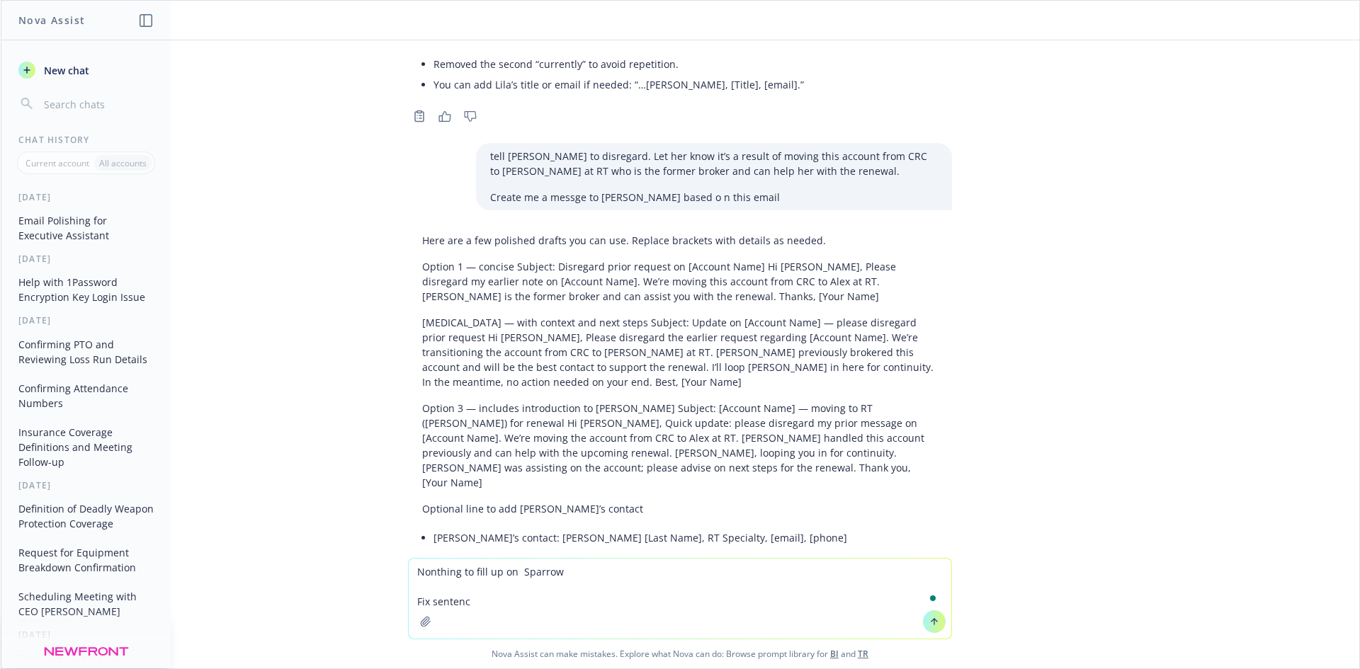
type textarea "Nonthing to fill up on Sparrow Fix sentence"
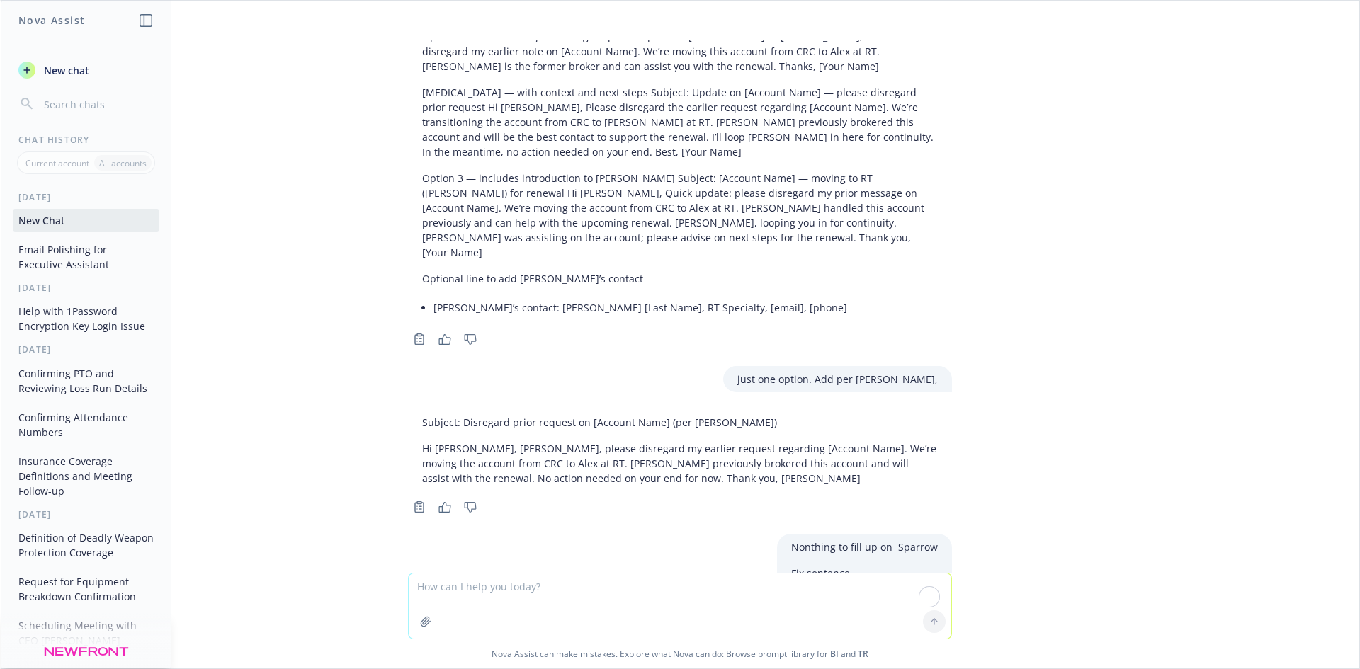
scroll to position [1787, 0]
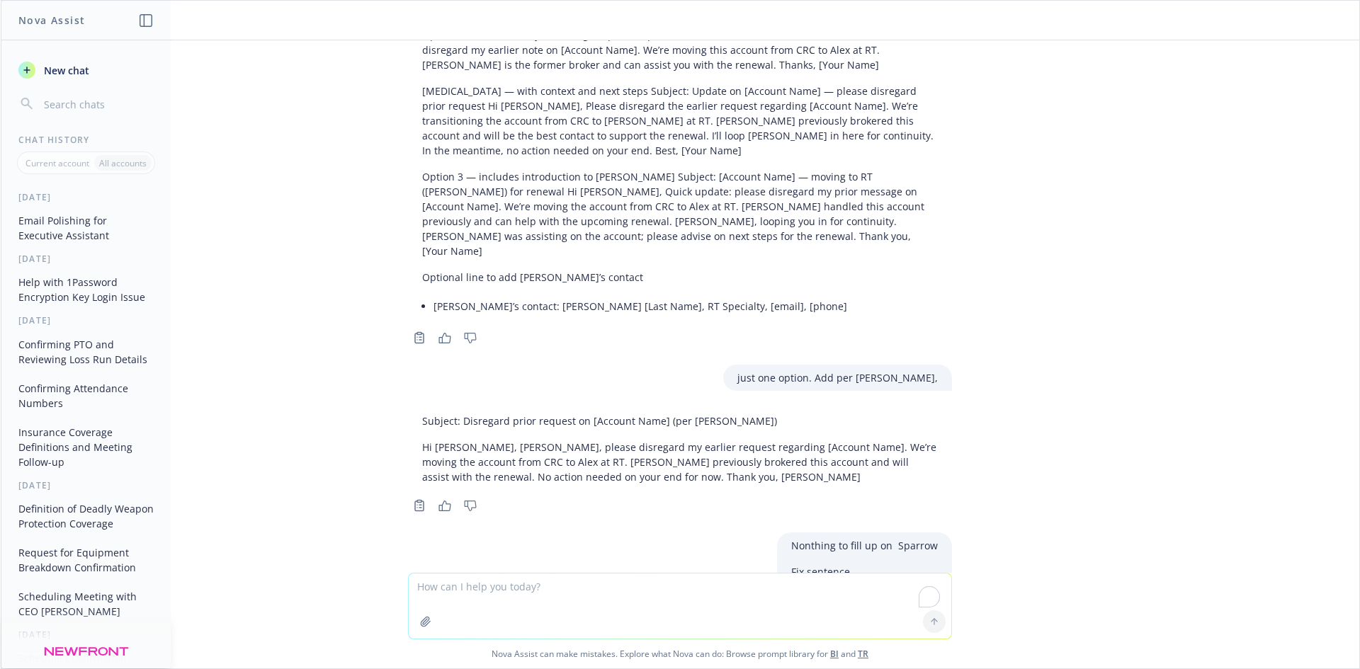
drag, startPoint x: 587, startPoint y: 456, endPoint x: 428, endPoint y: 457, distance: 158.6
click at [433, 654] on li "Nothing to complete in Sparrow." at bounding box center [549, 664] width 232 height 21
drag, startPoint x: 422, startPoint y: 477, endPoint x: 579, endPoint y: 482, distance: 156.6
click at [579, 602] on div "Here are a few clean options: There’s nothing to fill out in Sparrow. Nothing t…" at bounding box center [544, 662] width 272 height 120
copy li "No forms to fill out in Sparrow."
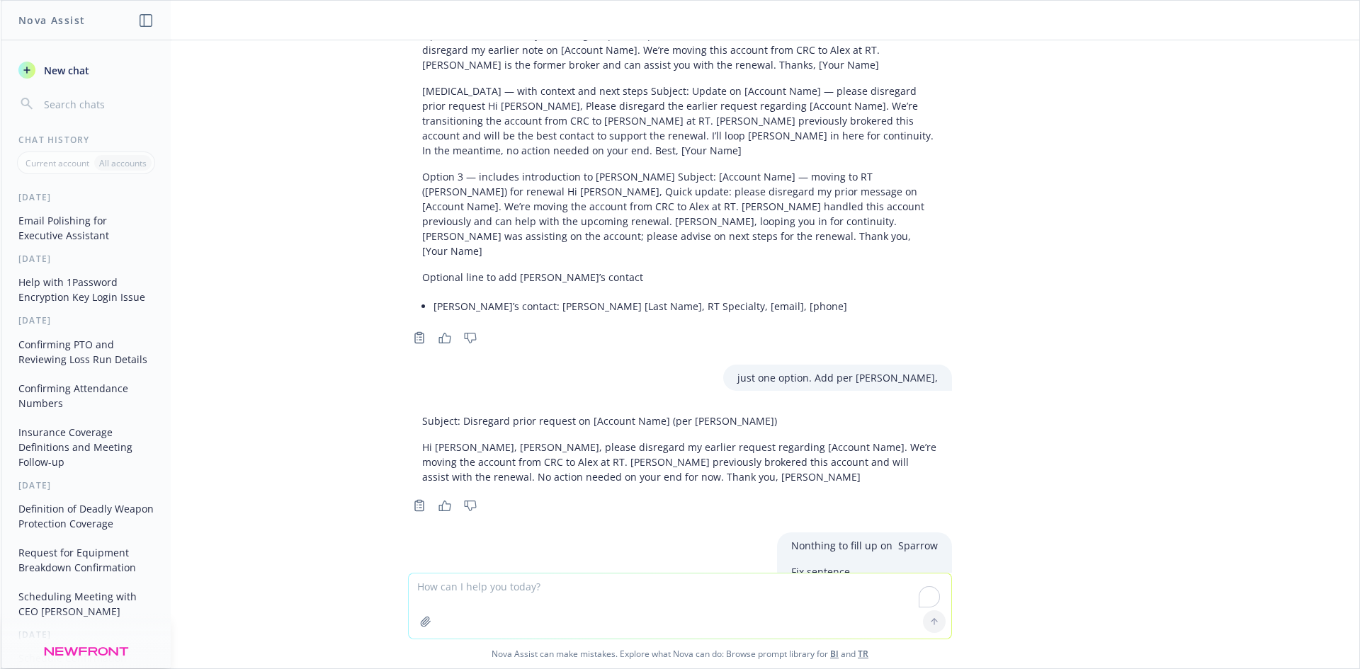
drag, startPoint x: 492, startPoint y: 591, endPoint x: 500, endPoint y: 590, distance: 7.9
click at [499, 591] on textarea "To enrich screen reader interactions, please activate Accessibility in Grammarl…" at bounding box center [680, 606] width 542 height 65
paste textarea "Reply as you to [PERSON_NAME] and let her know if she sloops in Will Suh she wi…"
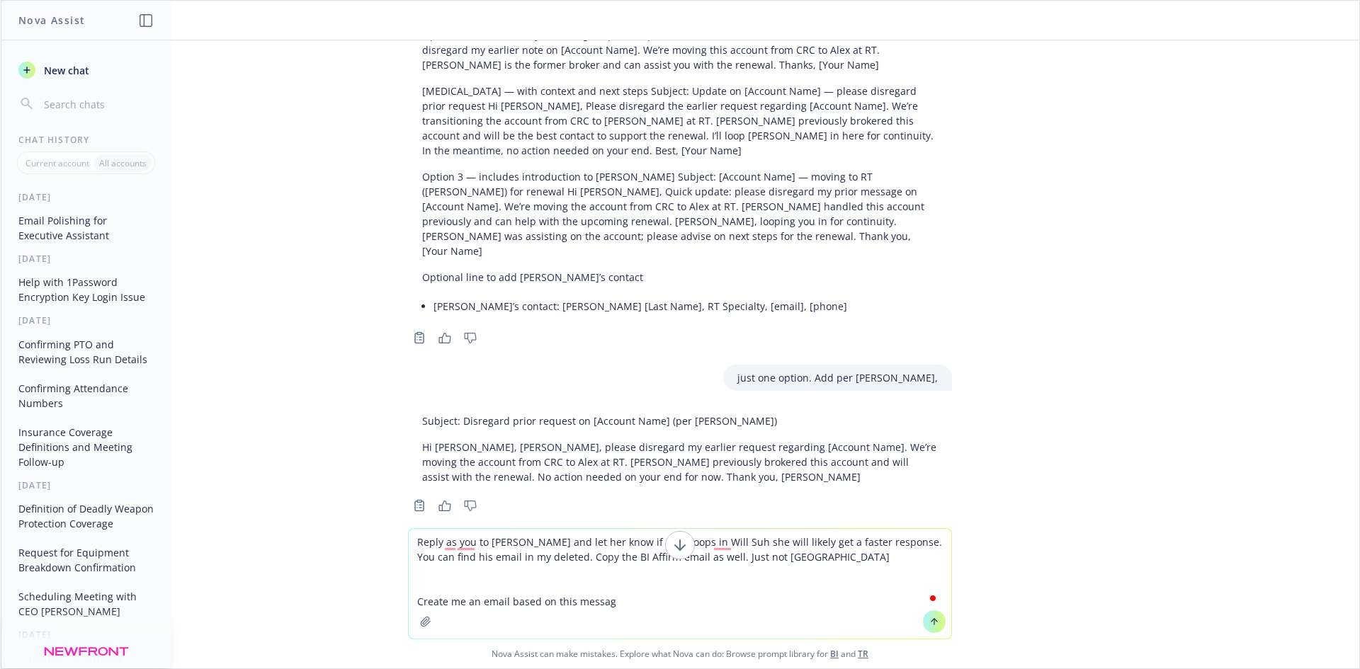
type textarea "Reply as you to [PERSON_NAME] and let her know if she sloops in Will Suh she wi…"
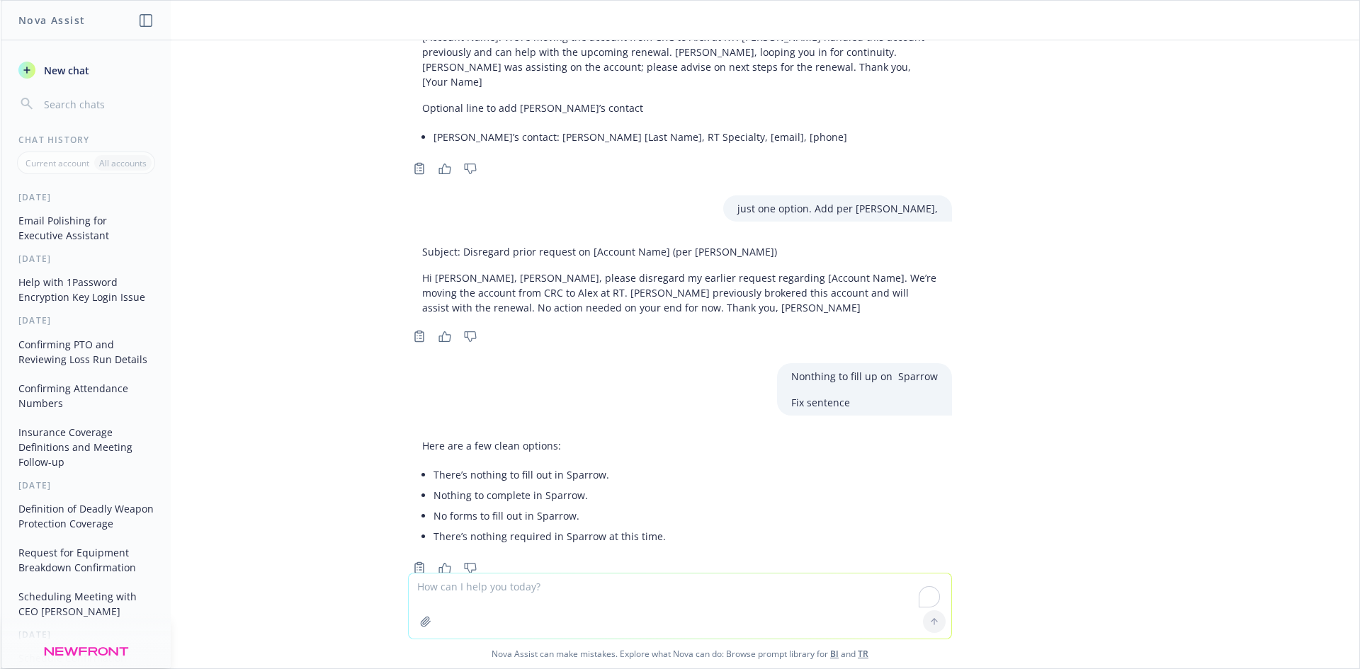
scroll to position [1981, 0]
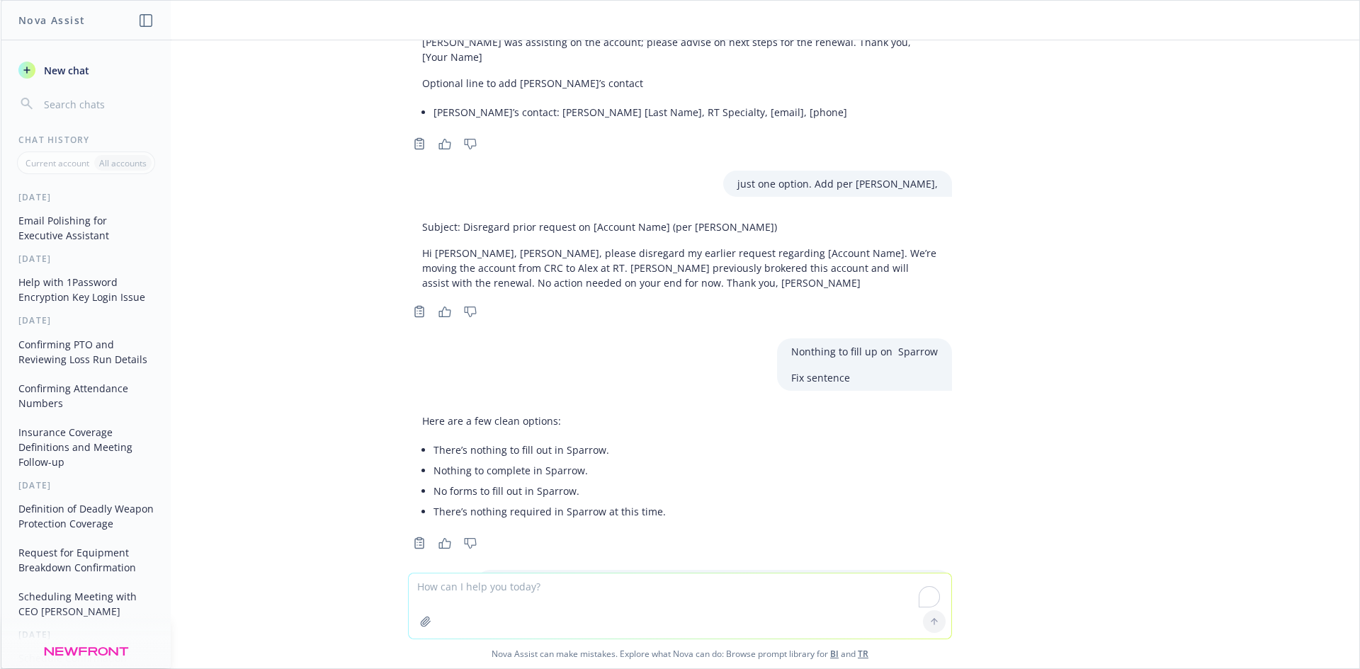
drag, startPoint x: 406, startPoint y: 475, endPoint x: 882, endPoint y: 499, distance: 476.6
copy p "Hi [PERSON_NAME], If you loop in Will Suh ([Will’s email]), you’ll likely get a…"
click at [630, 354] on div "Hi [PERSON_NAME], Arvhin here, [PERSON_NAME]'s Executive Assistant. [DEMOGRAPHI…" at bounding box center [680, 306] width 1358 height 533
drag, startPoint x: 534, startPoint y: 375, endPoint x: 856, endPoint y: 363, distance: 321.8
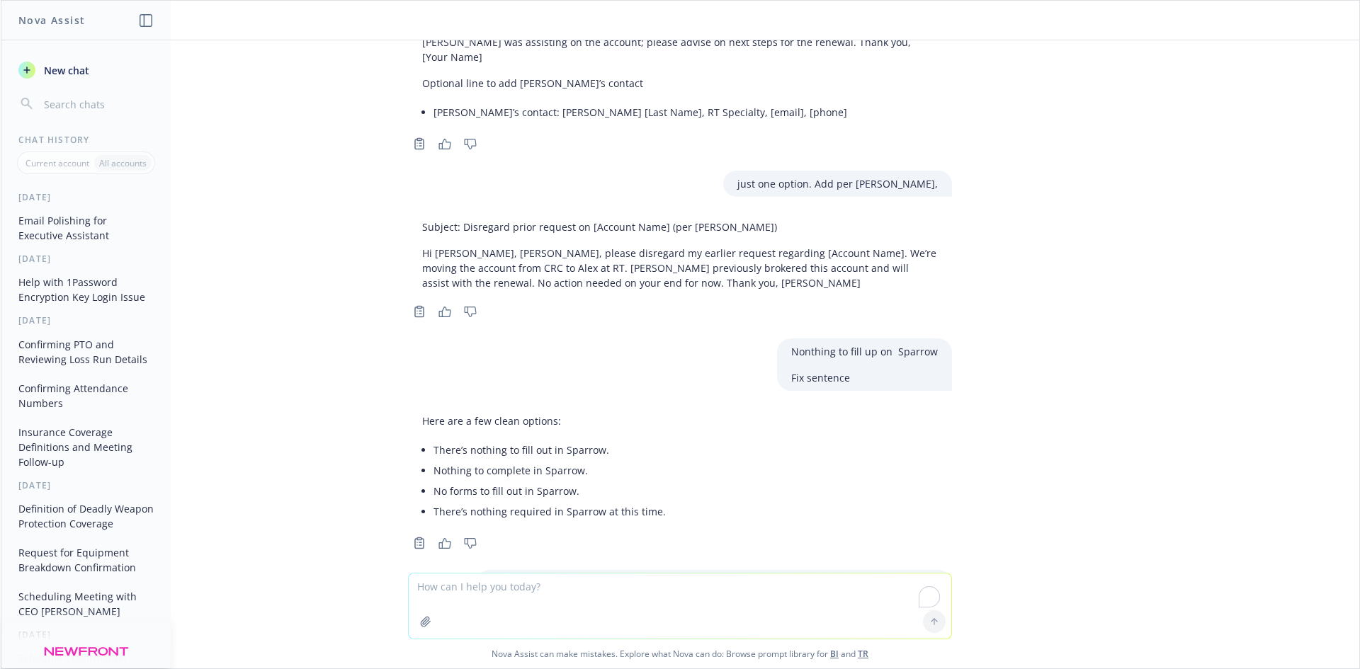
click at [856, 570] on div "Reply as you to [PERSON_NAME] and let her know if she sloops in Will Suh she wi…" at bounding box center [714, 611] width 476 height 82
click at [895, 576] on p "Reply as you to [PERSON_NAME] and let her know if she sloops in Will Suh she wi…" at bounding box center [714, 598] width 448 height 45
drag, startPoint x: 725, startPoint y: 390, endPoint x: 496, endPoint y: 382, distance: 229.6
click at [496, 576] on p "Reply as you to [PERSON_NAME] and let her know if she sloops in Will Suh she wi…" at bounding box center [714, 598] width 448 height 45
drag, startPoint x: 478, startPoint y: 376, endPoint x: 525, endPoint y: 390, distance: 48.6
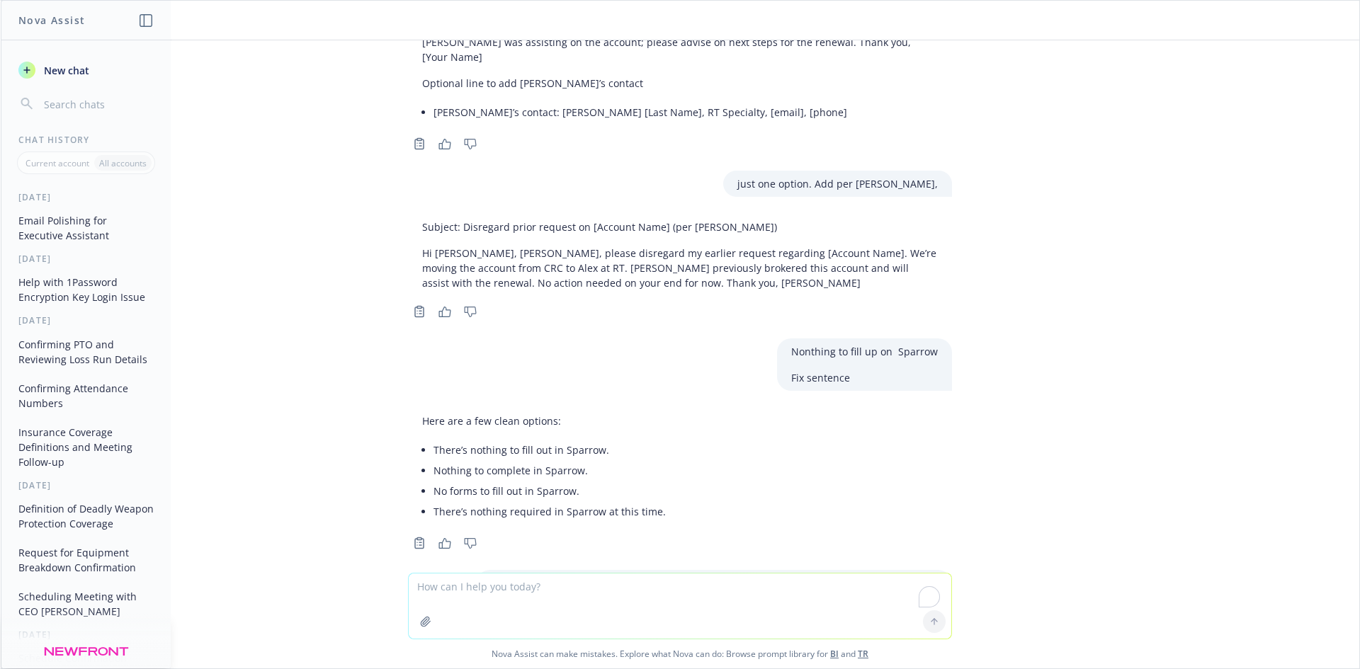
click at [525, 570] on div "Reply as you to [PERSON_NAME] and let her know if she sloops in Will Suh she wi…" at bounding box center [714, 611] width 476 height 82
copy p "Reply as you to [PERSON_NAME] and let her know if she sloops in Will Suh she wi…"
click at [524, 588] on textarea "To enrich screen reader interactions, please activate Accessibility in Grammarl…" at bounding box center [680, 606] width 542 height 65
paste textarea "Reply as you to [PERSON_NAME] and let her know if she sloops in Will Suh she wi…"
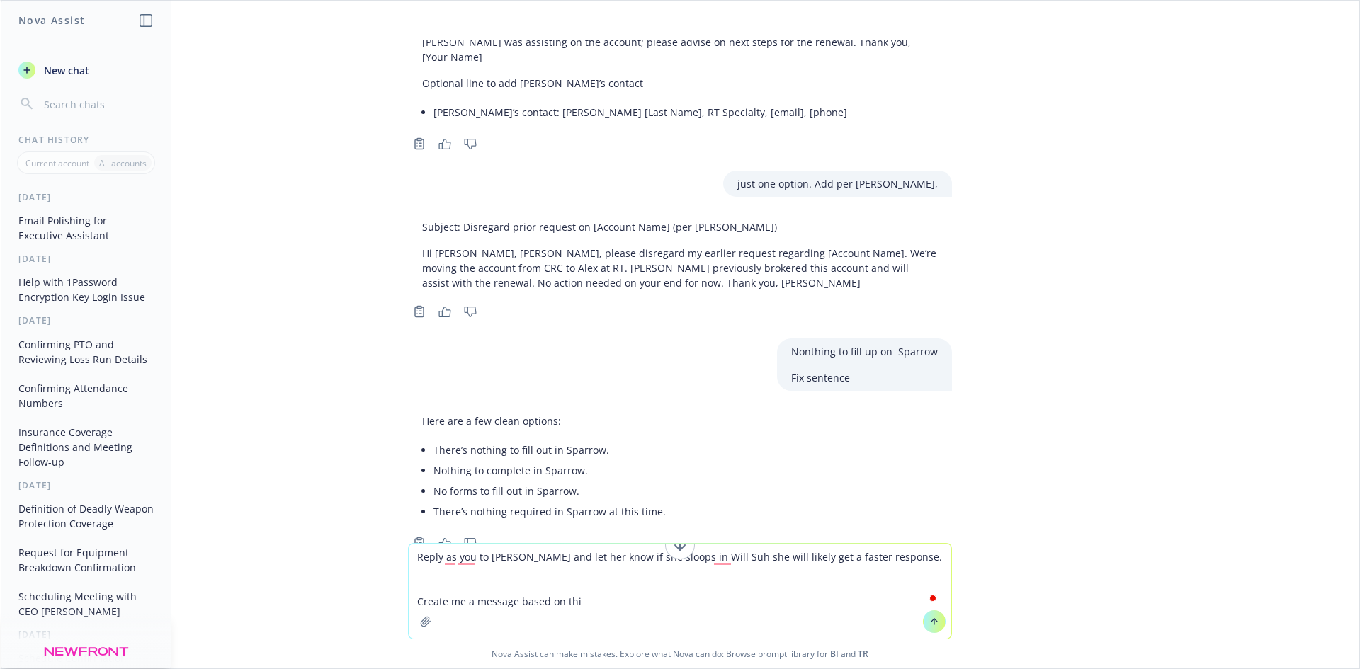
type textarea "Reply as you to [PERSON_NAME] and let her know if she sloops in Will Suh she wi…"
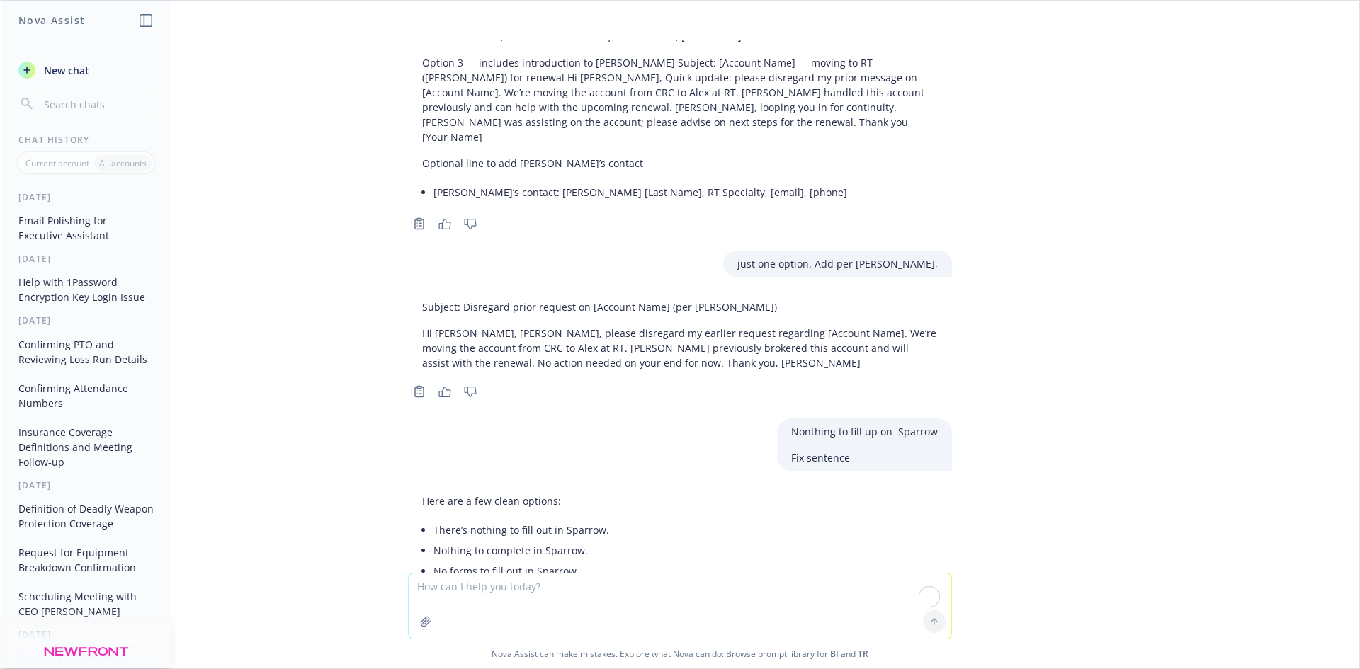
scroll to position [2175, 0]
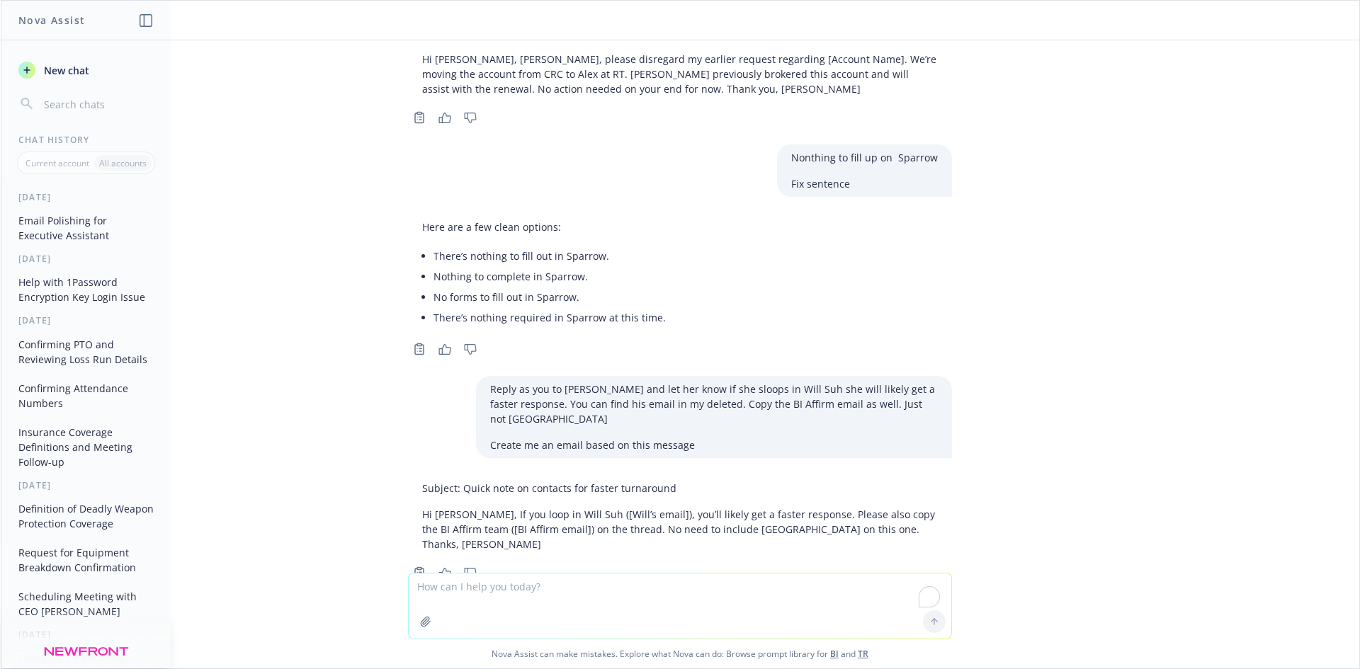
drag, startPoint x: 650, startPoint y: 489, endPoint x: 831, endPoint y: 487, distance: 181.3
click at [468, 593] on textarea "To enrich screen reader interactions, please activate Accessibility in Grammarl…" at bounding box center [680, 606] width 542 height 65
paste textarea "Hi [PERSON_NAME], I wrote this. Used the wrong outlook function, that's why it …"
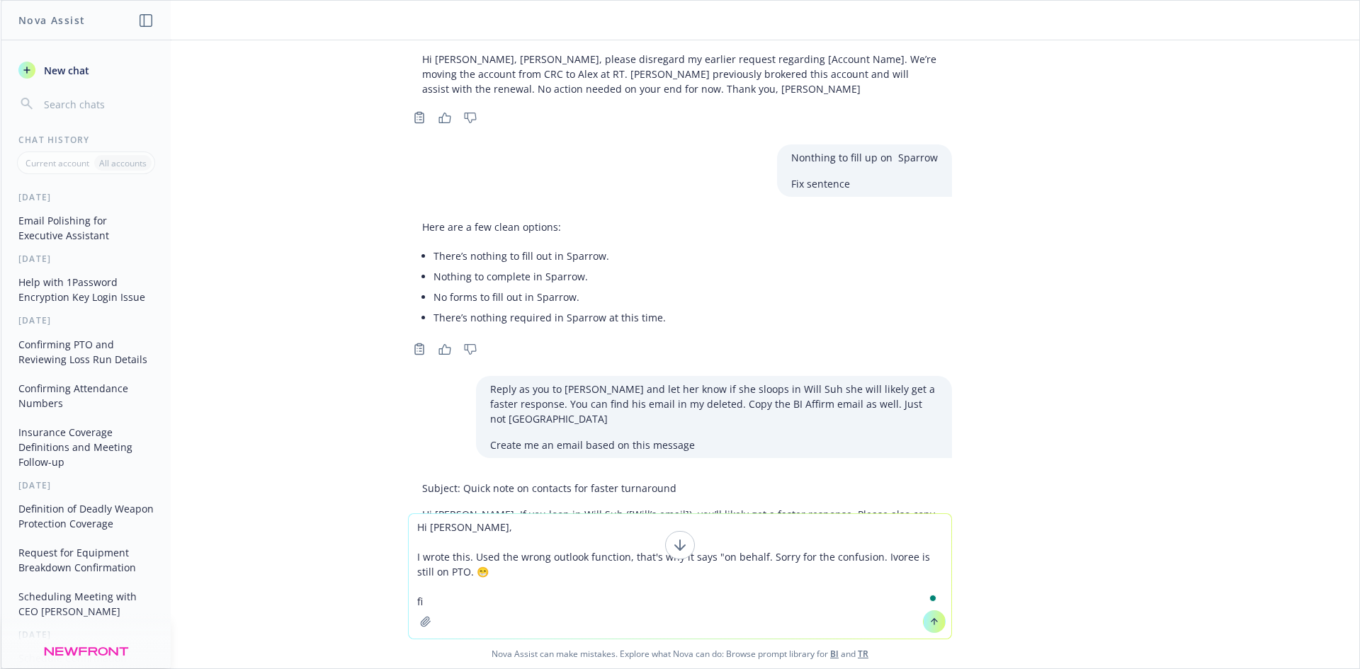
type textarea "Hi [PERSON_NAME], I wrote this. Used the wrong outlook function, that's why it …"
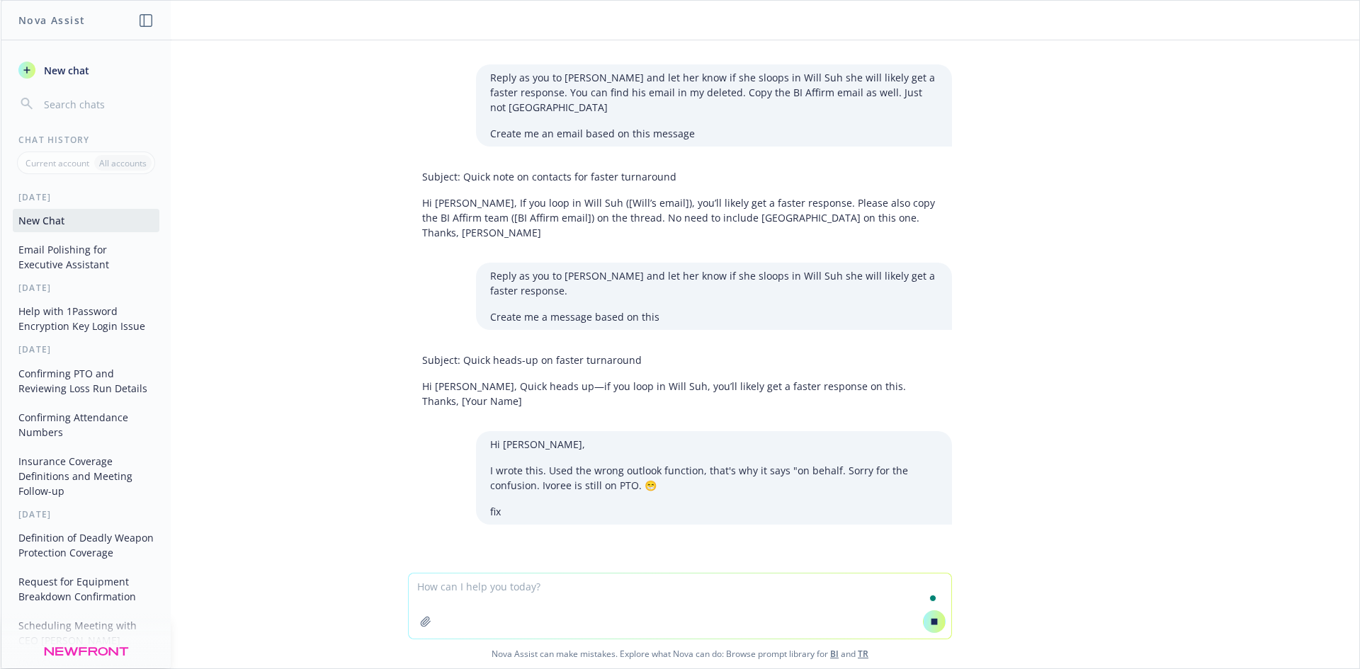
scroll to position [2096, 0]
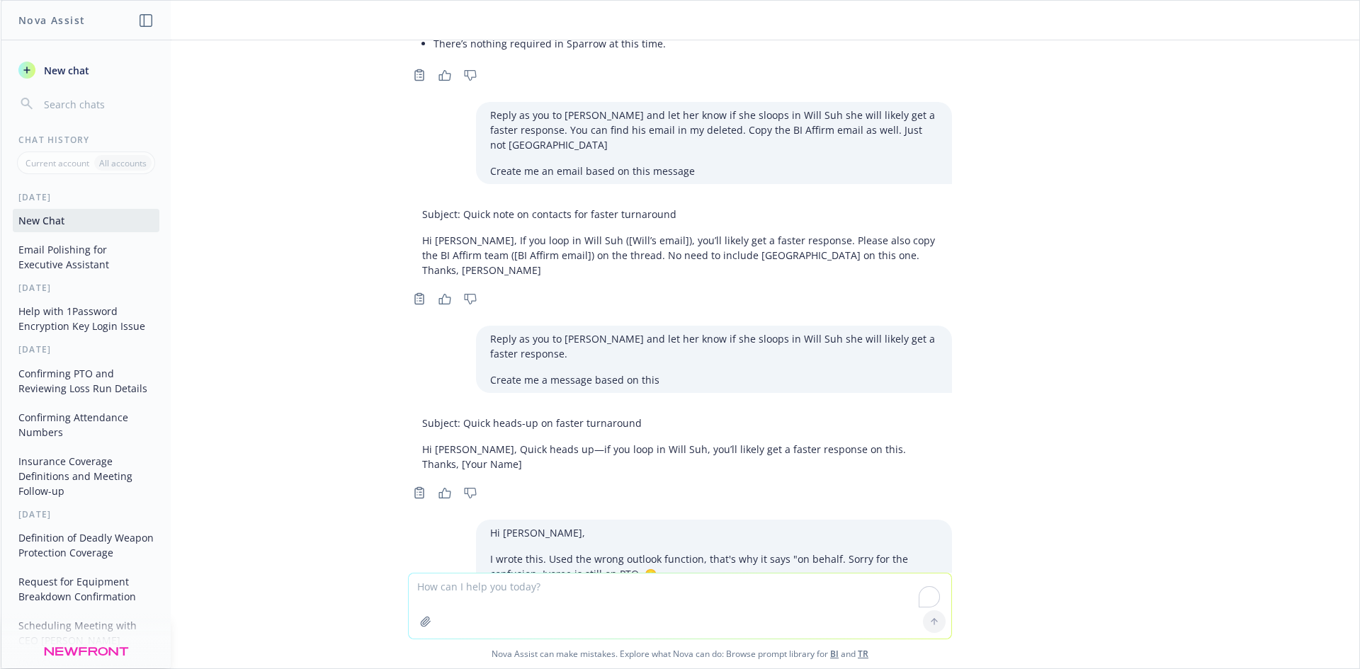
scroll to position [2477, 0]
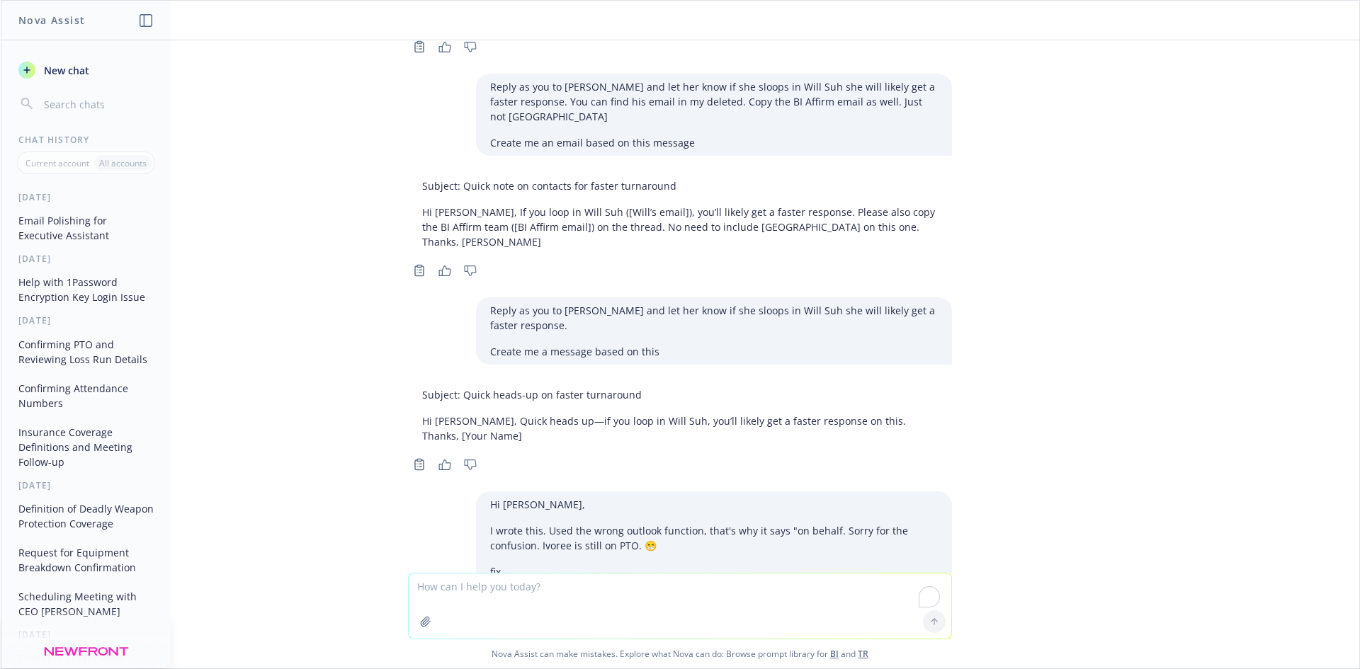
drag, startPoint x: 589, startPoint y: 405, endPoint x: 659, endPoint y: 423, distance: 73.0
click at [659, 634] on p "Option 1 — concise and professional Hi [PERSON_NAME], I used the wrong Outlook …" at bounding box center [680, 649] width 516 height 30
drag, startPoint x: 577, startPoint y: 442, endPoint x: 673, endPoint y: 461, distance: 97.5
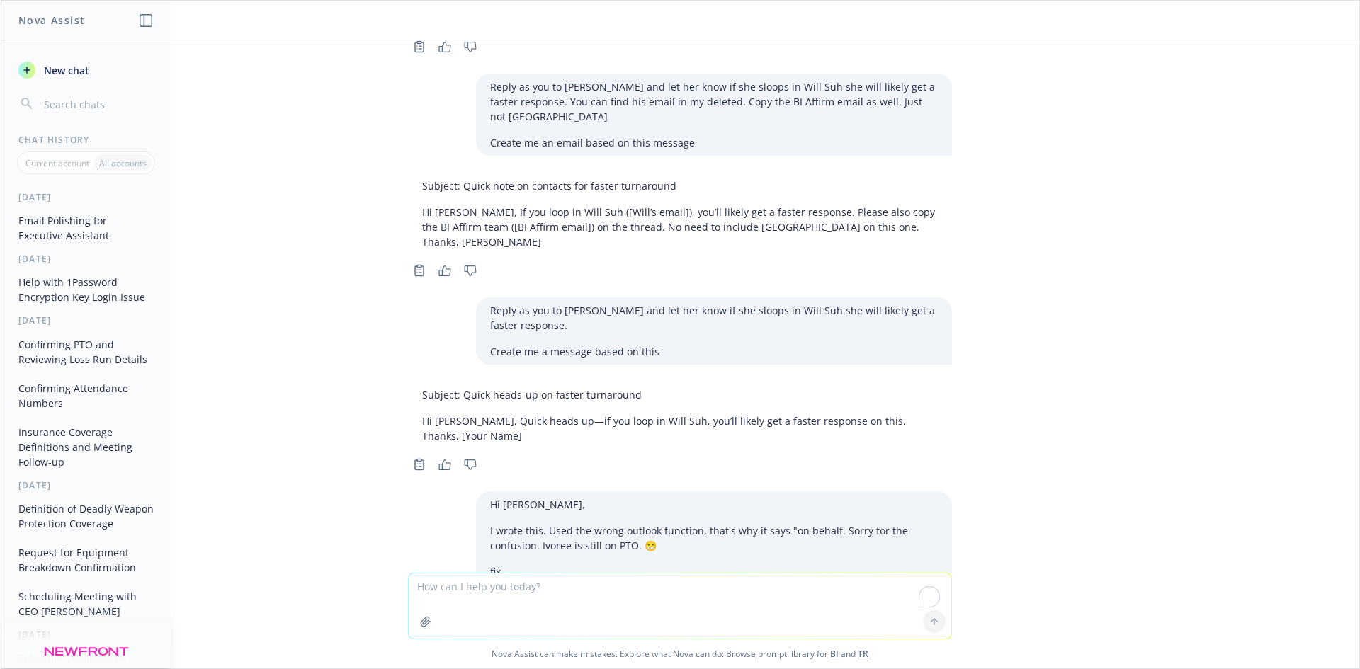
click at [504, 598] on textarea "To enrich screen reader interactions, please activate Accessibility in Grammarl…" at bounding box center [680, 606] width 542 height 65
paste textarea "Reply as you to Gabi. Let her know you are helping me with the apps and send th…"
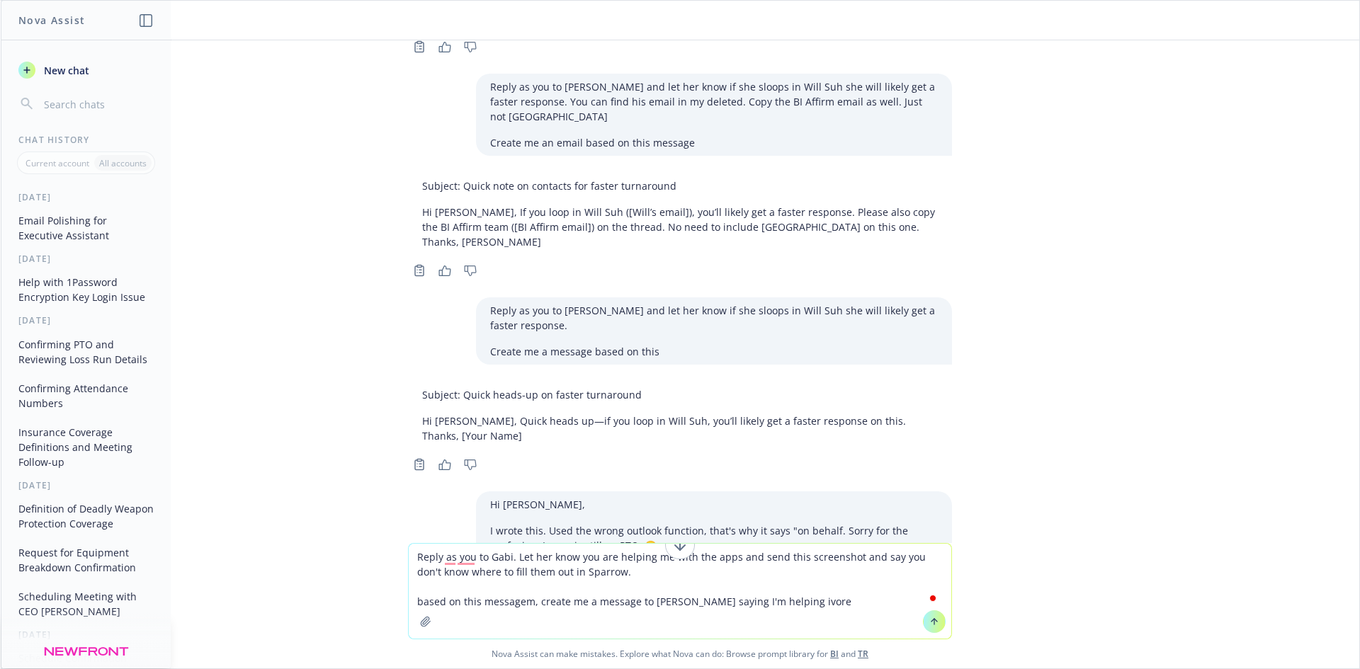
type textarea "Reply as you to Gabi. Let her know you are helping me with the apps and send th…"
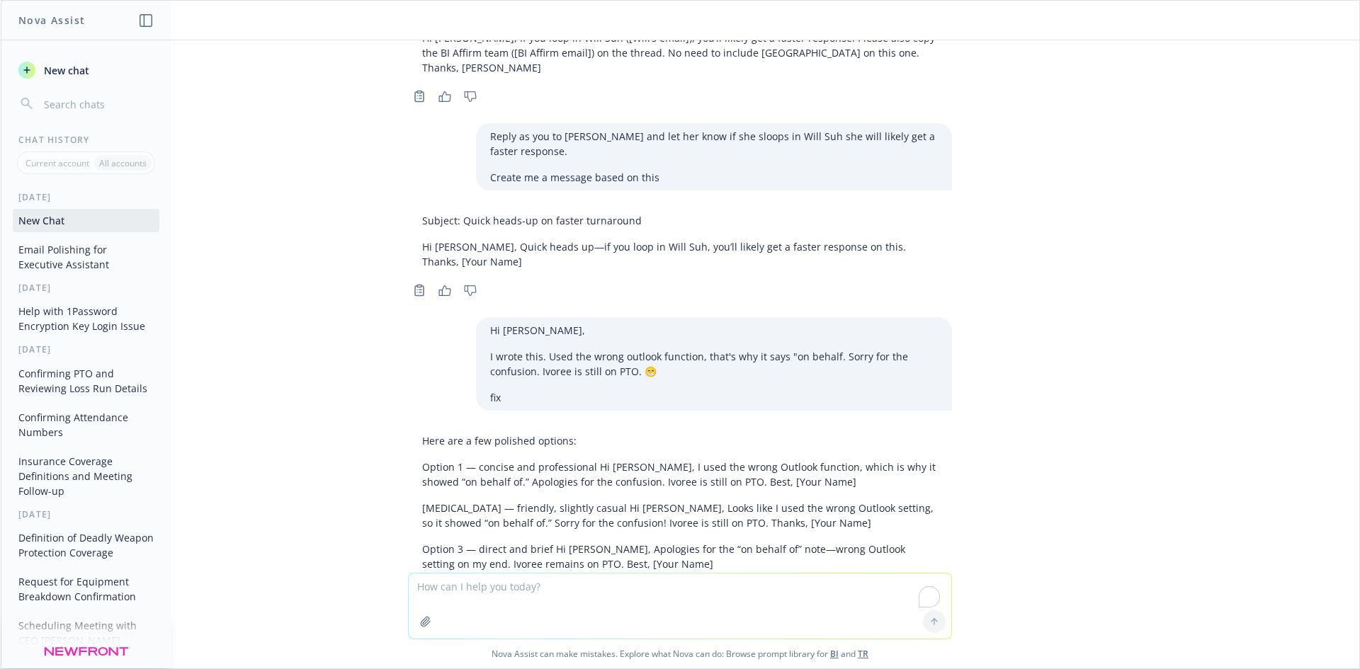
scroll to position [2686, 0]
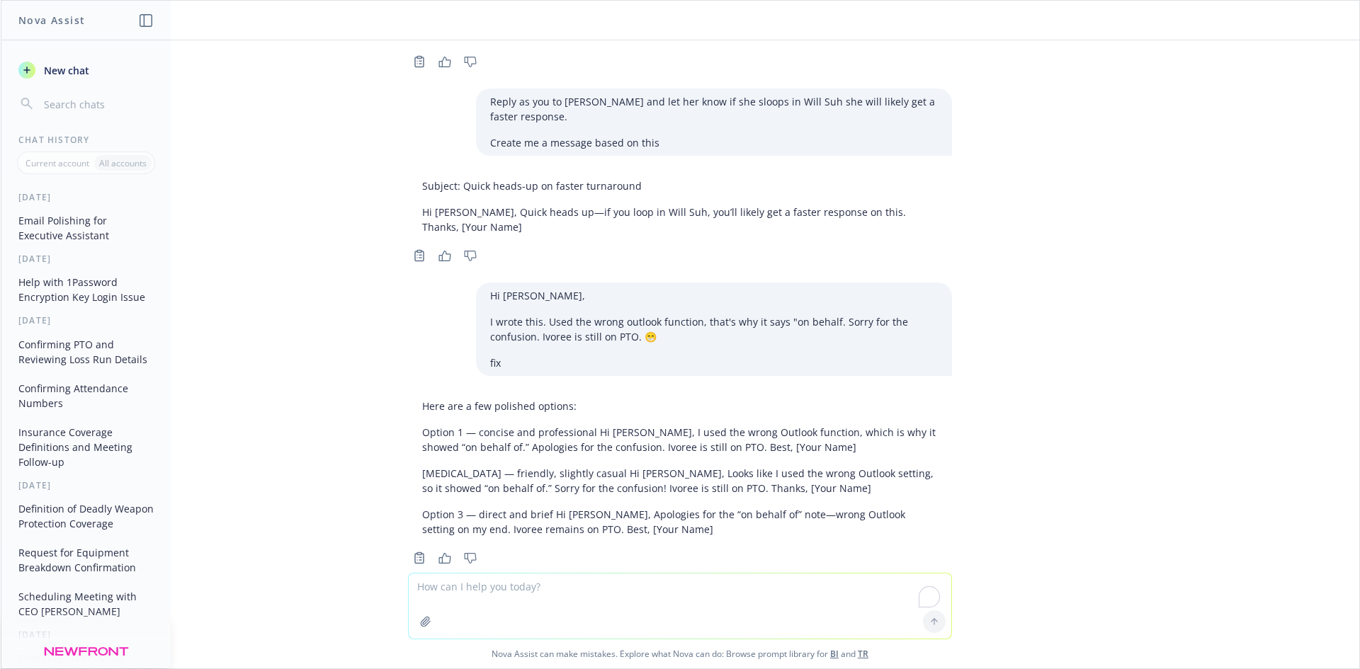
drag, startPoint x: 407, startPoint y: 470, endPoint x: 764, endPoint y: 496, distance: 358.6
drag, startPoint x: 429, startPoint y: 470, endPoint x: 921, endPoint y: 484, distance: 492.4
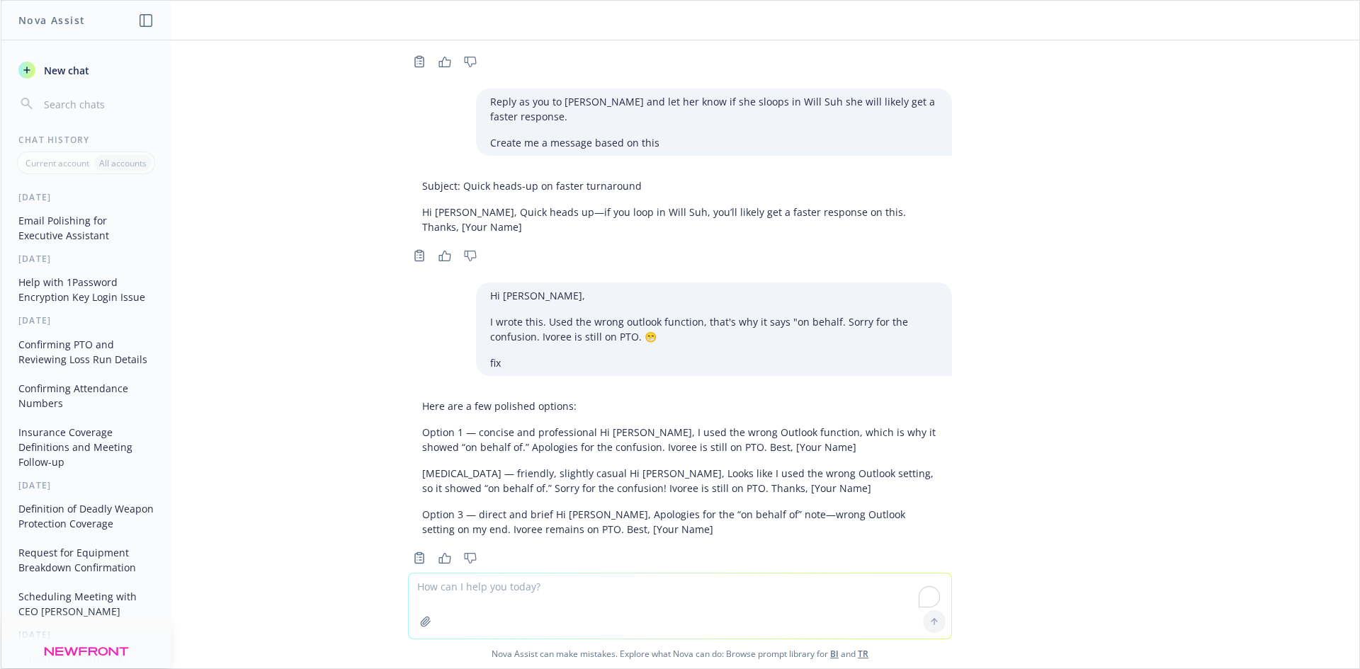
click at [564, 598] on textarea "To enrich screen reader interactions, please activate Accessibility in Grammarl…" at bounding box center [680, 606] width 542 height 65
paste textarea "State Disability Insurance (SDI) and Short-Term Disability (STD)"
type textarea "aDD IM NOT SEEING THE State Disability Insurance (SDI) and Short-Term Disabilit…"
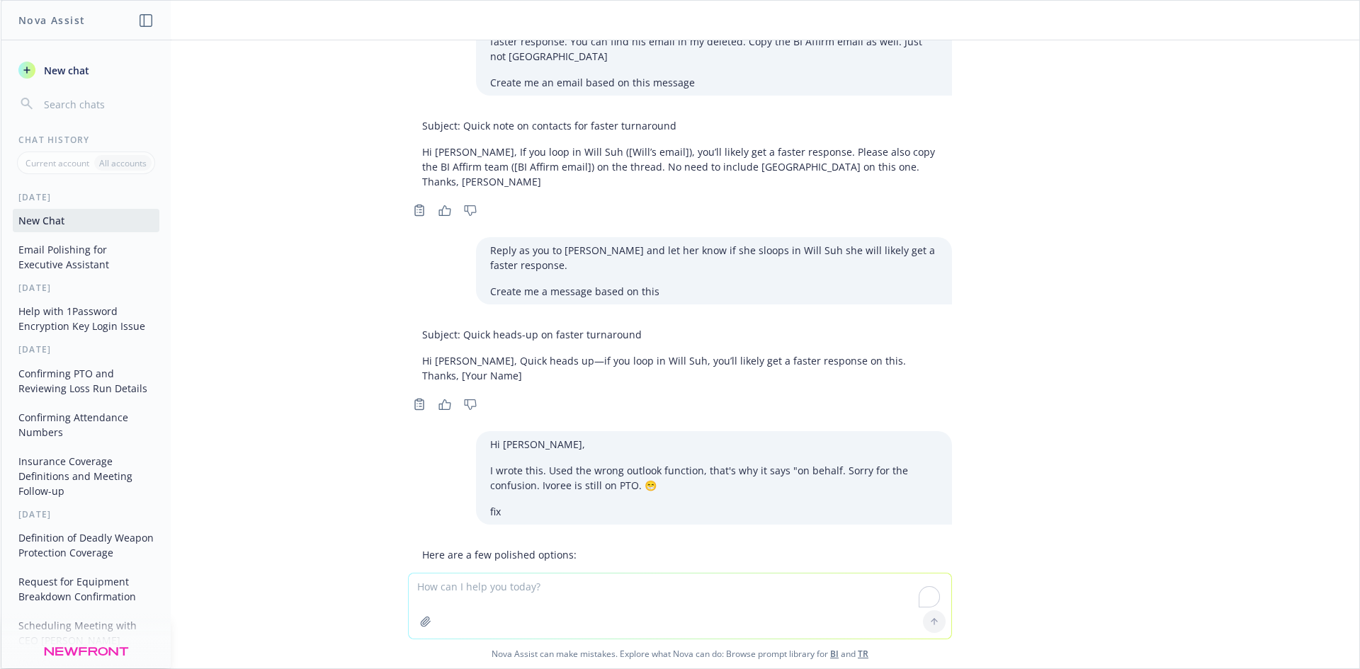
scroll to position [2869, 0]
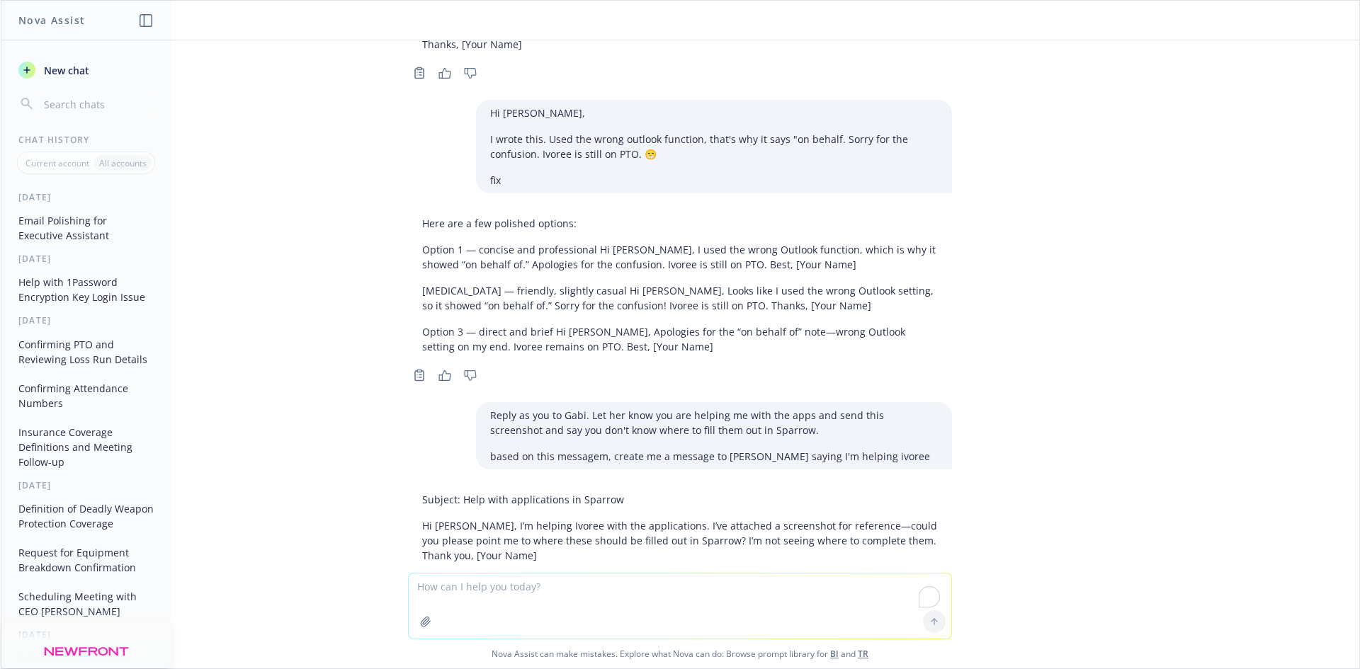
drag, startPoint x: 411, startPoint y: 466, endPoint x: 754, endPoint y: 514, distance: 346.8
